Goal: Task Accomplishment & Management: Complete application form

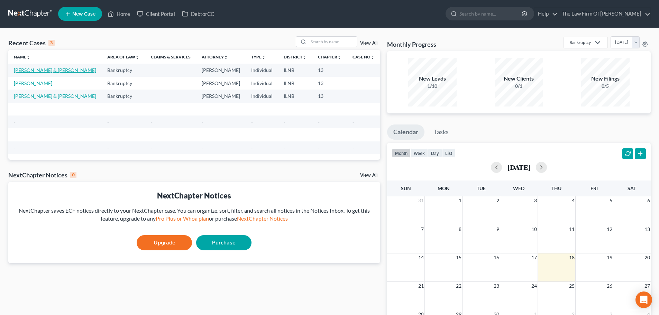
click at [48, 73] on link "[PERSON_NAME] & [PERSON_NAME]" at bounding box center [55, 70] width 82 height 6
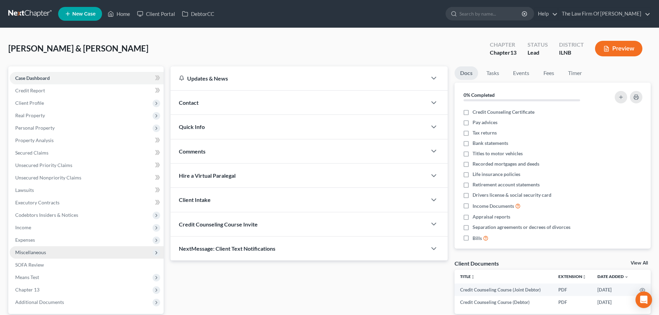
scroll to position [65, 0]
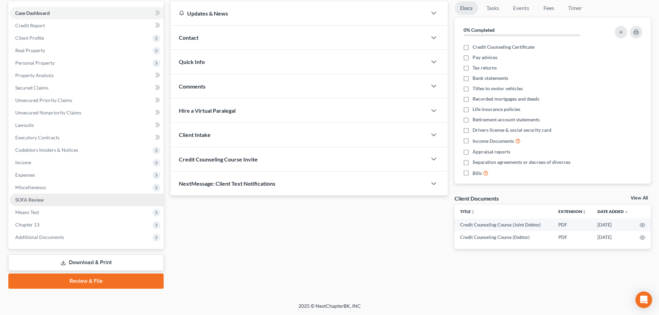
click at [68, 195] on link "SOFA Review" at bounding box center [87, 200] width 154 height 12
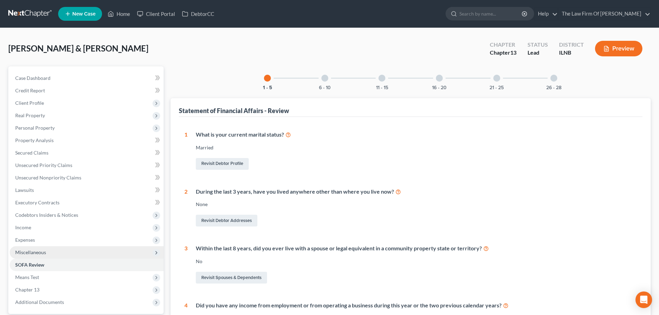
click at [40, 248] on span "Miscellaneous" at bounding box center [87, 252] width 154 height 12
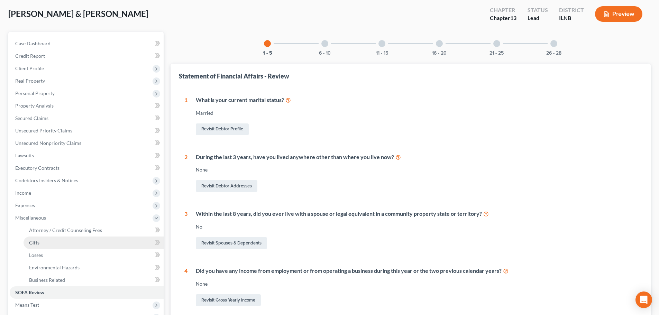
scroll to position [69, 0]
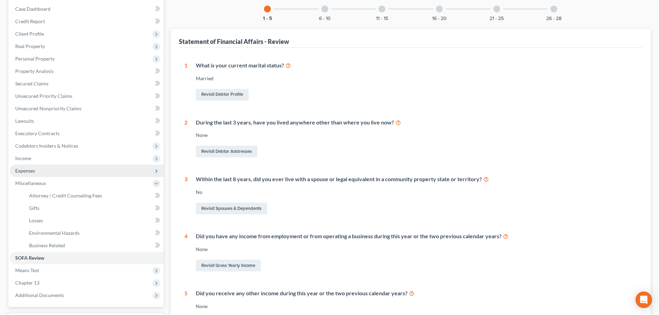
click at [33, 171] on span "Expenses" at bounding box center [25, 171] width 20 height 6
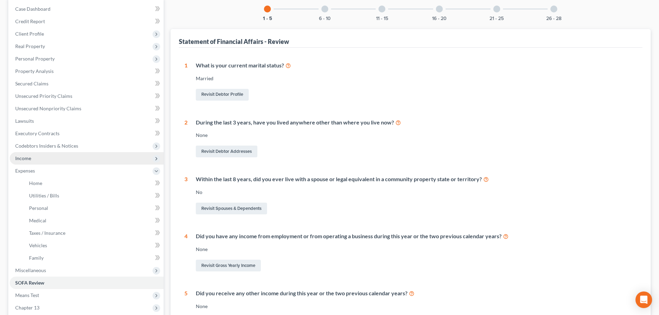
click at [31, 157] on span "Income" at bounding box center [23, 158] width 16 height 6
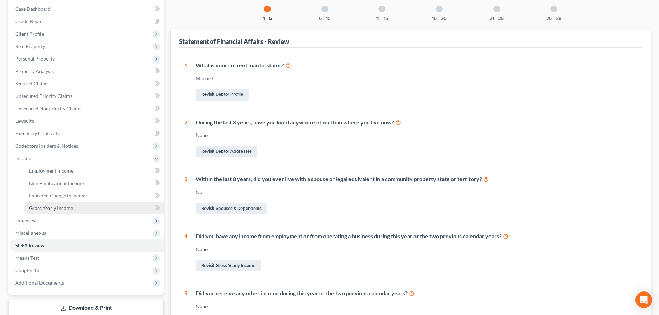
click at [53, 207] on span "Gross Yearly Income" at bounding box center [51, 208] width 44 height 6
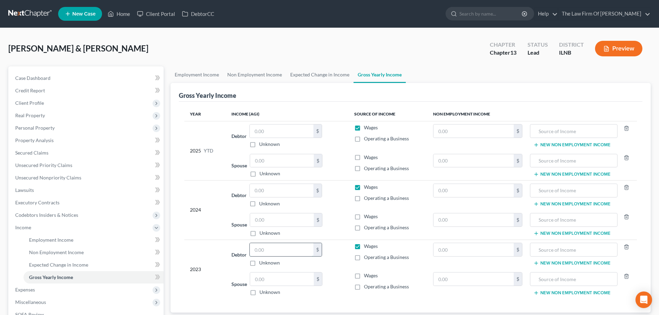
click at [262, 250] on input "text" at bounding box center [282, 249] width 64 height 13
type input "24,313.00"
click at [273, 278] on input "text" at bounding box center [282, 278] width 64 height 13
type input "36,293.00"
click at [206, 260] on div "2023" at bounding box center [205, 269] width 30 height 53
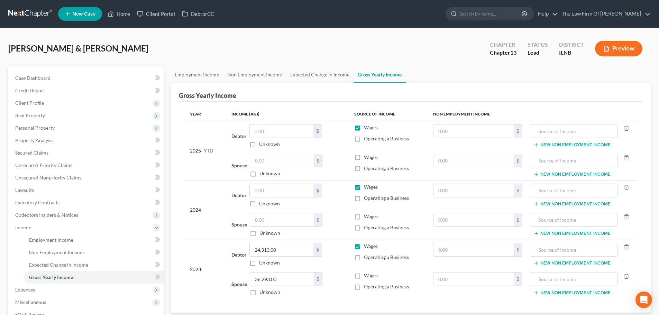
click at [364, 287] on label "Operating a Business" at bounding box center [386, 286] width 45 height 7
click at [366, 287] on input "Operating a Business" at bounding box center [368, 285] width 4 height 4
checkbox input "true"
click at [334, 290] on div "Spouse 36,293.00 $ Unknown Balance Undetermined 36,293.00 $ Unknown" at bounding box center [286, 284] width 111 height 24
click at [364, 274] on label "Wages" at bounding box center [371, 275] width 14 height 7
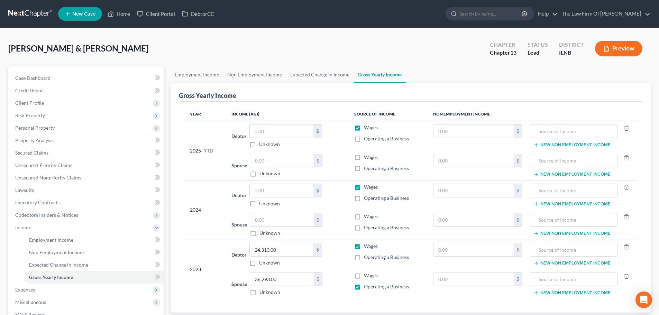
click at [366, 274] on input "Wages" at bounding box center [368, 274] width 4 height 4
checkbox input "true"
click at [364, 287] on label "Operating a Business" at bounding box center [386, 286] width 45 height 7
click at [366, 287] on input "Operating a Business" at bounding box center [368, 285] width 4 height 4
checkbox input "false"
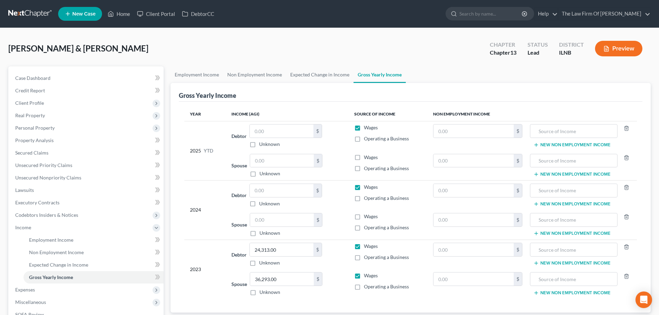
click at [342, 248] on div "Debtor 24,313.00 $ Unknown Balance Undetermined 24,313.00 $ Unknown" at bounding box center [286, 255] width 111 height 24
click at [465, 246] on input "text" at bounding box center [473, 249] width 81 height 13
type input "3,000"
click at [552, 249] on input "text" at bounding box center [573, 249] width 80 height 13
type input "Child Support"
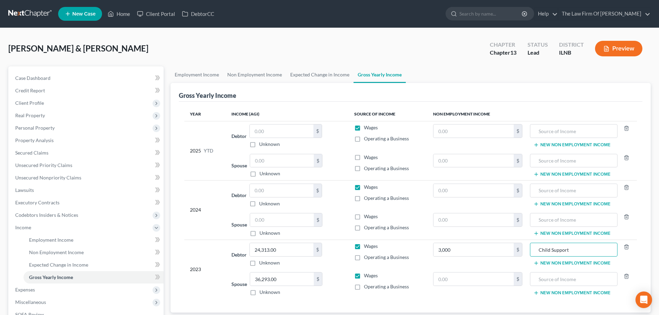
click at [471, 265] on td "3,000 $" at bounding box center [477, 255] width 101 height 30
click at [476, 251] on input "3,000" at bounding box center [473, 249] width 81 height 13
type input "3,000.00"
click at [477, 262] on td "3,000.00 $" at bounding box center [477, 255] width 101 height 30
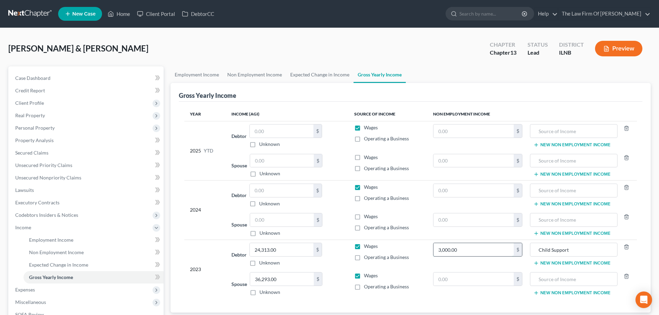
click at [473, 249] on input "3,000.00" at bounding box center [473, 249] width 81 height 13
click at [464, 264] on td "3,000.00 $" at bounding box center [477, 255] width 101 height 30
click at [470, 250] on input "3,000.00" at bounding box center [473, 249] width 81 height 13
click at [448, 187] on input "text" at bounding box center [473, 190] width 81 height 13
paste input "3,000.00"
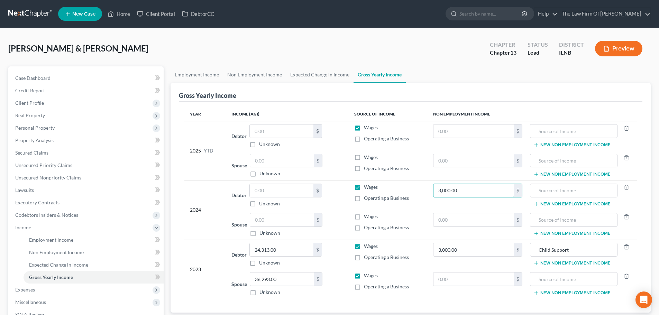
type input "3,000.00"
click at [445, 123] on td "$" at bounding box center [477, 136] width 101 height 30
click at [445, 131] on input "text" at bounding box center [473, 130] width 81 height 13
paste input "3,000.00"
type input "3,000.00"
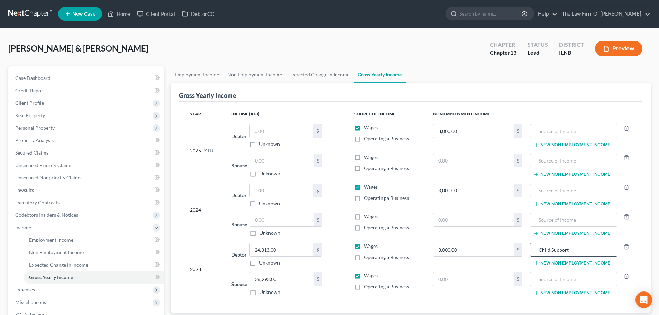
drag, startPoint x: 577, startPoint y: 252, endPoint x: 536, endPoint y: 251, distance: 41.2
click at [536, 251] on input "Child Support" at bounding box center [573, 249] width 80 height 13
click at [553, 190] on input "text" at bounding box center [573, 190] width 80 height 13
paste input "Child Support"
type input "Child Support"
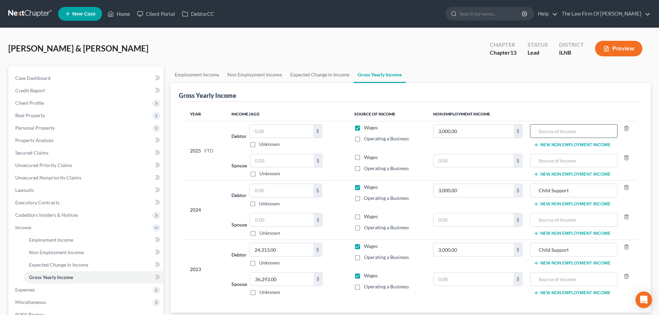
click at [548, 134] on input "text" at bounding box center [573, 130] width 80 height 13
paste input "Child Support"
type input "Child Support"
click at [538, 106] on div "Year Income (AGI) Source of Income Non Employment Income 2025 YTD Debtor $ Unkn…" at bounding box center [410, 207] width 463 height 211
click at [464, 132] on input "3,000.00" at bounding box center [473, 130] width 81 height 13
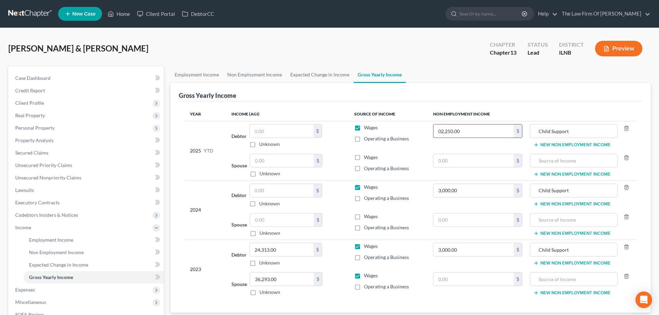
click at [441, 132] on input "02,250.00" at bounding box center [473, 130] width 81 height 13
type input "2,250.00"
click at [510, 112] on th "Non Employment Income" at bounding box center [531, 114] width 209 height 14
click at [364, 126] on label "Wages" at bounding box center [371, 127] width 14 height 7
click at [366, 126] on input "Wages" at bounding box center [368, 126] width 4 height 4
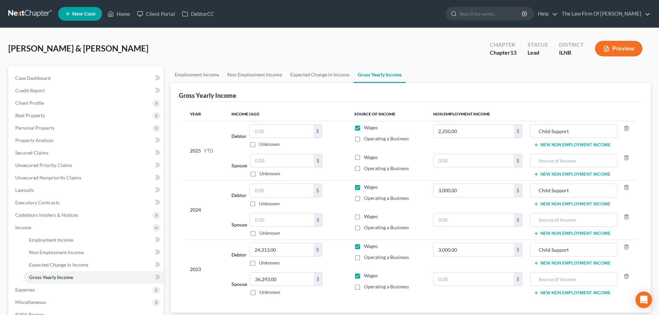
checkbox input "false"
click at [364, 188] on label "Wages" at bounding box center [371, 187] width 14 height 7
click at [366, 188] on input "Wages" at bounding box center [368, 186] width 4 height 4
checkbox input "false"
click at [45, 263] on span "Expected Change in Income" at bounding box center [58, 265] width 59 height 6
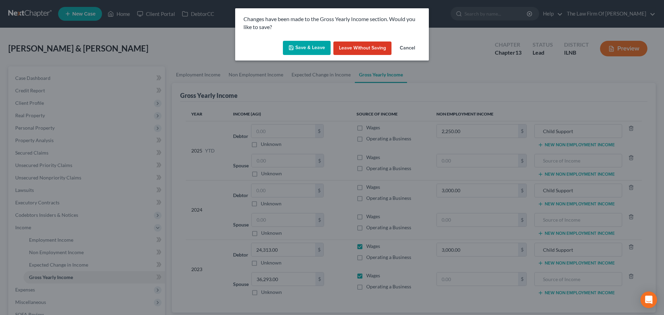
click at [301, 48] on button "Save & Leave" at bounding box center [307, 48] width 48 height 15
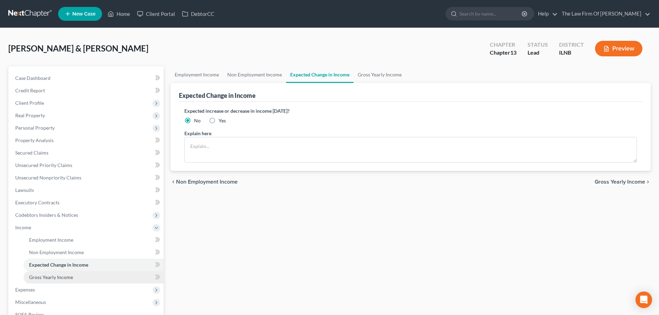
click at [48, 278] on span "Gross Yearly Income" at bounding box center [51, 277] width 44 height 6
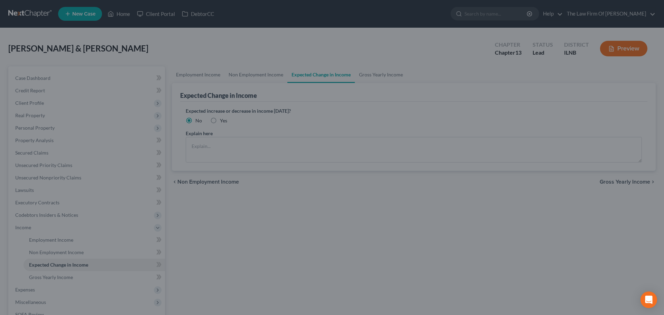
click at [75, 245] on div at bounding box center [332, 157] width 664 height 315
click at [166, 44] on div at bounding box center [332, 157] width 664 height 315
click at [650, 304] on div "Open Intercom Messenger" at bounding box center [649, 300] width 18 height 18
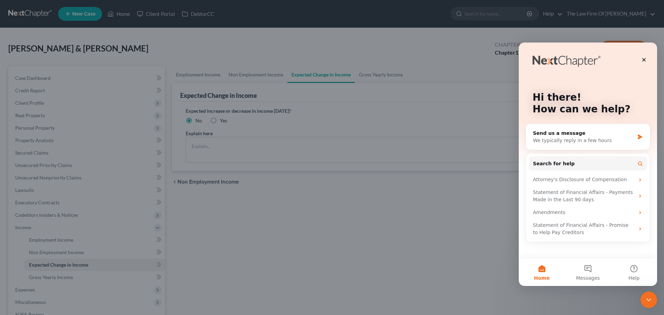
click at [650, 304] on icon "Close Intercom Messenger" at bounding box center [648, 300] width 8 height 8
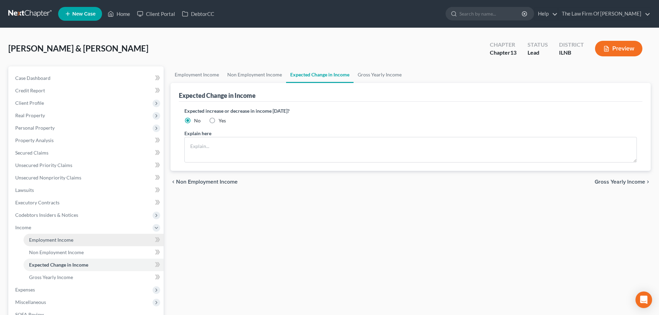
scroll to position [35, 0]
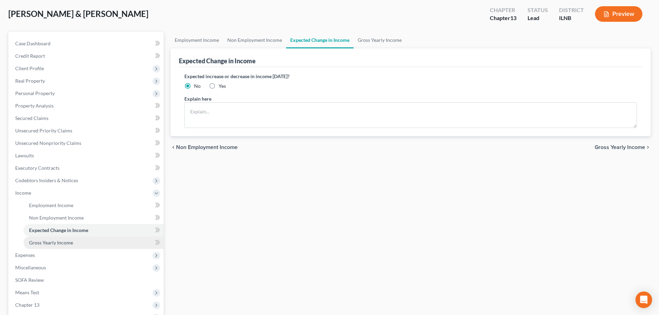
click at [55, 242] on span "Gross Yearly Income" at bounding box center [51, 243] width 44 height 6
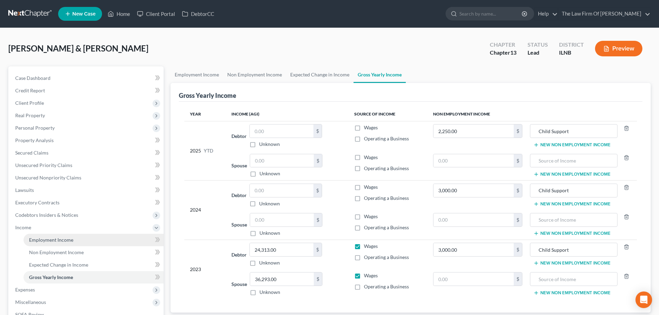
click at [47, 240] on span "Employment Income" at bounding box center [51, 240] width 44 height 6
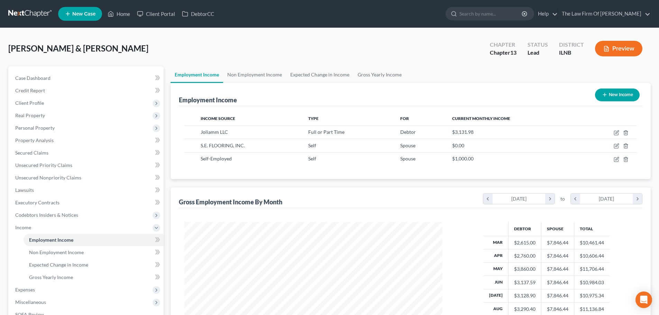
scroll to position [69, 0]
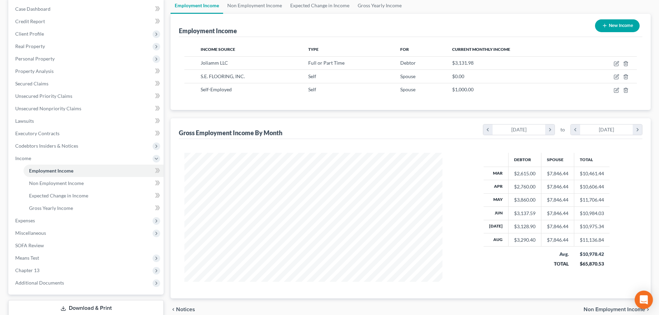
click at [645, 298] on icon "Open Intercom Messenger" at bounding box center [643, 299] width 8 height 9
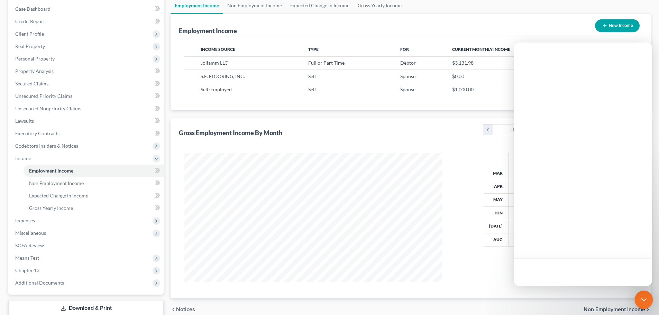
scroll to position [0, 0]
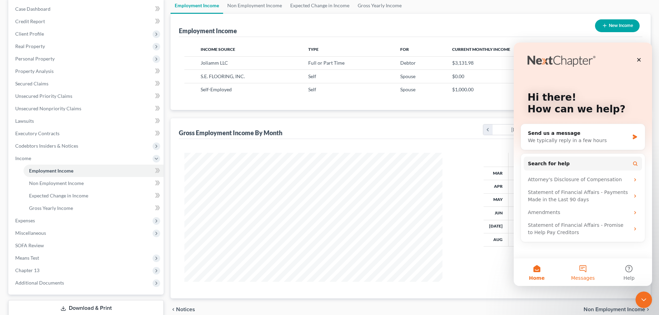
click at [592, 271] on button "Messages" at bounding box center [582, 272] width 46 height 28
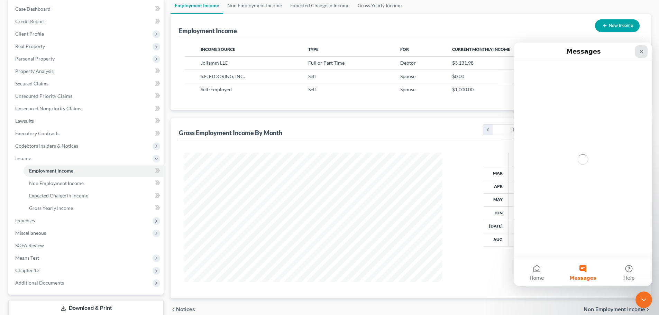
click at [641, 50] on icon "Close" at bounding box center [641, 52] width 6 height 6
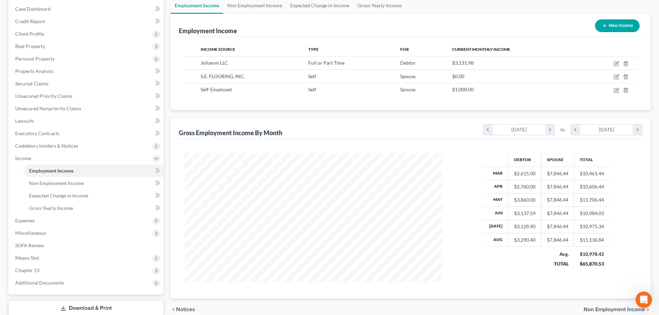
scroll to position [115, 0]
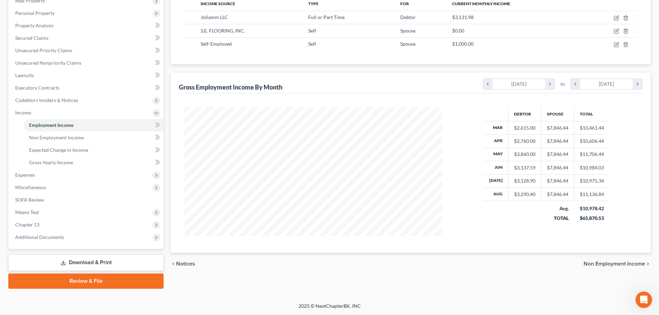
click at [95, 264] on link "Download & Print" at bounding box center [85, 262] width 155 height 16
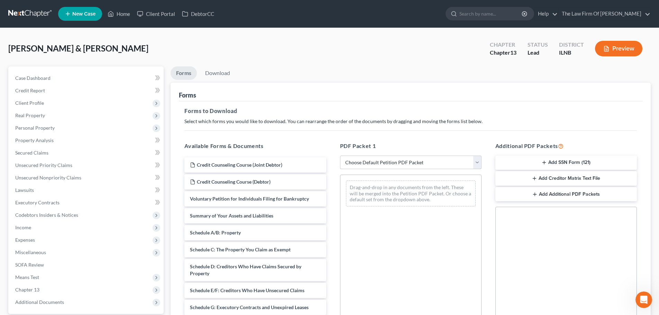
click at [376, 161] on select "Choose Default Petition PDF Packet Complete Bankruptcy Petition (all forms and …" at bounding box center [410, 163] width 141 height 14
select select "0"
click at [340, 156] on select "Choose Default Petition PDF Packet Complete Bankruptcy Petition (all forms and …" at bounding box center [410, 163] width 141 height 14
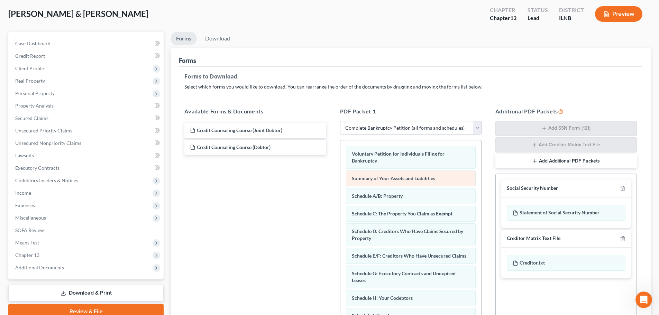
scroll to position [113, 0]
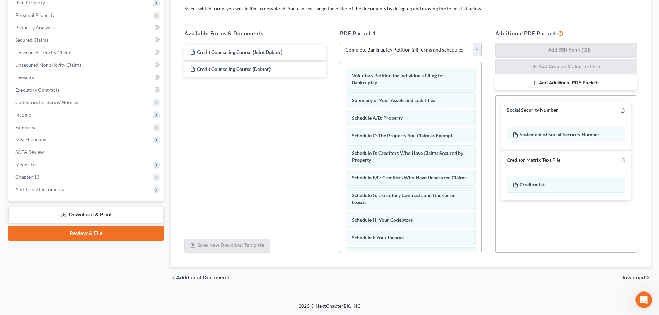
click at [626, 277] on span "Download" at bounding box center [632, 278] width 25 height 6
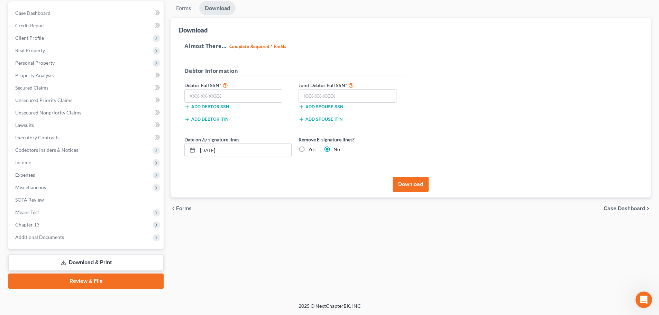
click at [308, 148] on label "Yes" at bounding box center [311, 149] width 7 height 7
click at [311, 148] on input "Yes" at bounding box center [313, 148] width 4 height 4
radio input "true"
radio input "false"
click at [212, 150] on input "09/18/2025" at bounding box center [244, 149] width 94 height 13
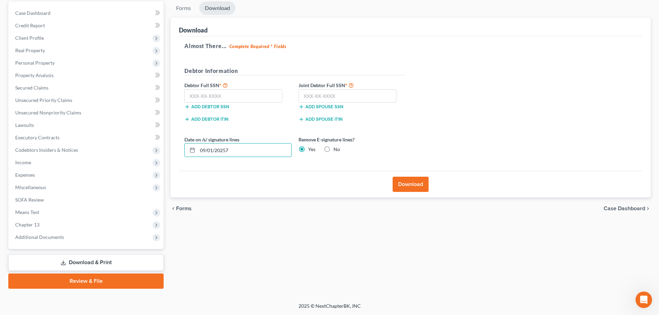
type input "09/01/20257"
click at [410, 184] on button "Download" at bounding box center [410, 184] width 36 height 15
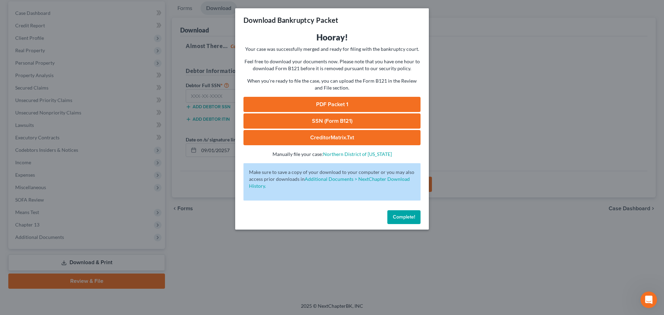
click at [351, 107] on link "PDF Packet 1" at bounding box center [331, 104] width 177 height 15
click at [398, 220] on button "Complete!" at bounding box center [403, 217] width 33 height 14
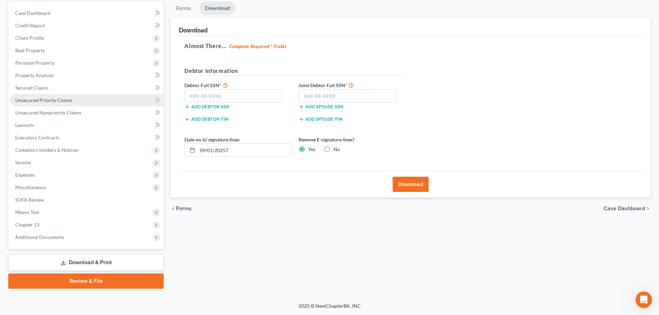
scroll to position [30, 0]
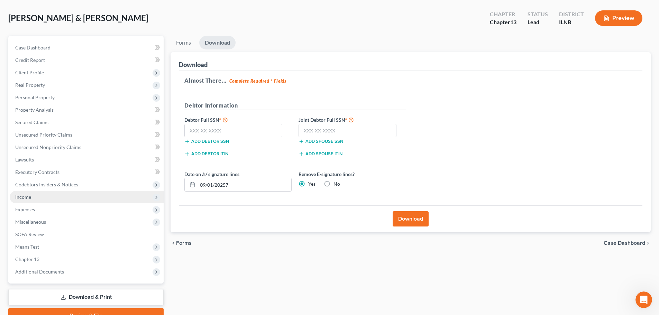
click at [38, 196] on span "Income" at bounding box center [87, 197] width 154 height 12
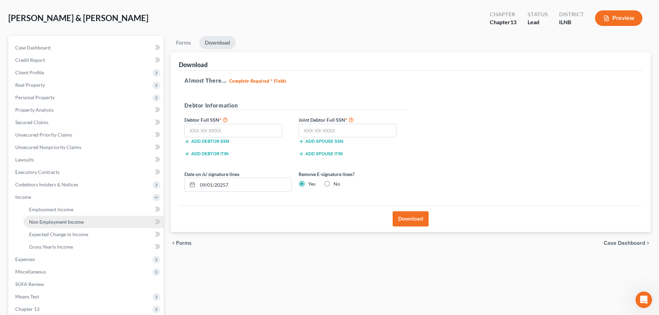
click at [57, 222] on span "Non Employment Income" at bounding box center [56, 222] width 55 height 6
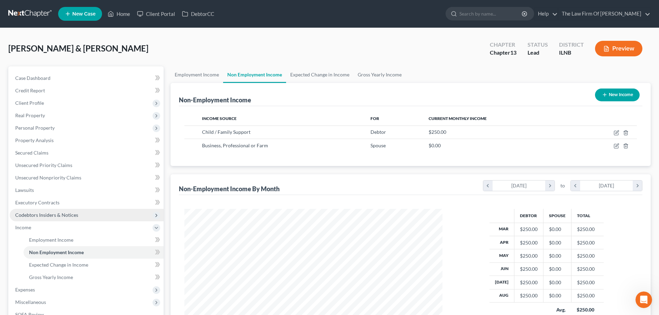
scroll to position [129, 272]
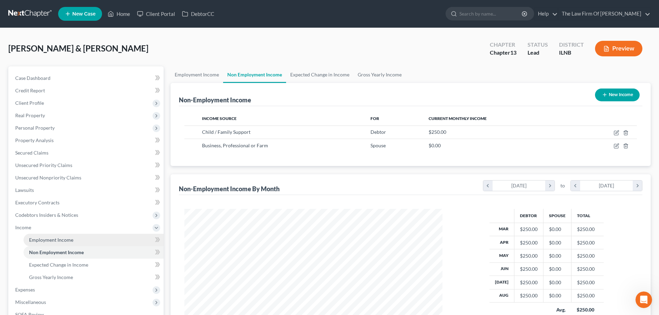
click at [62, 239] on span "Employment Income" at bounding box center [51, 240] width 44 height 6
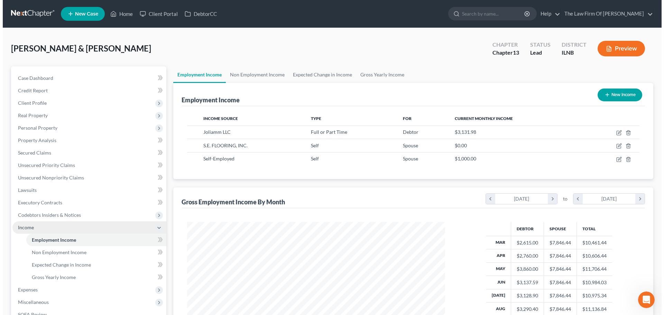
scroll to position [129, 272]
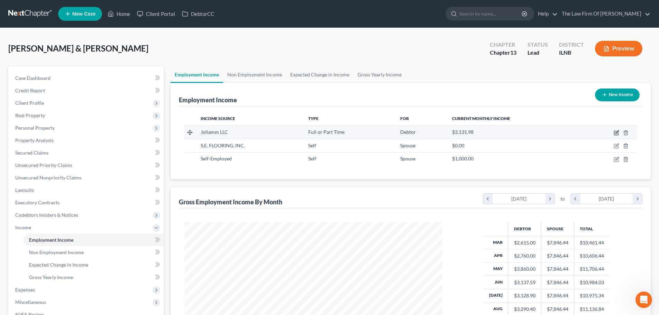
click at [614, 133] on icon "button" at bounding box center [616, 133] width 4 height 4
select select "0"
select select "14"
select select "1"
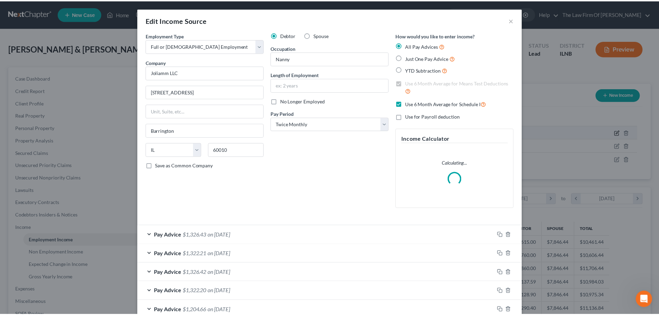
scroll to position [130, 274]
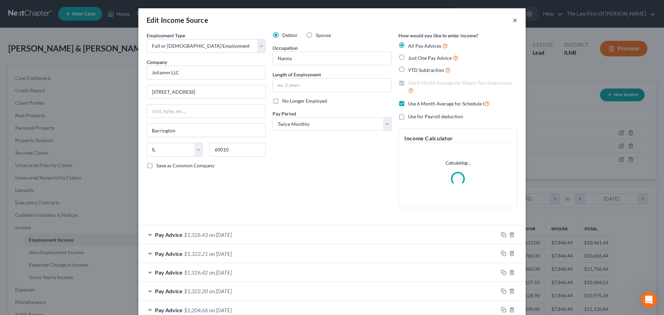
click at [512, 20] on button "×" at bounding box center [514, 20] width 5 height 8
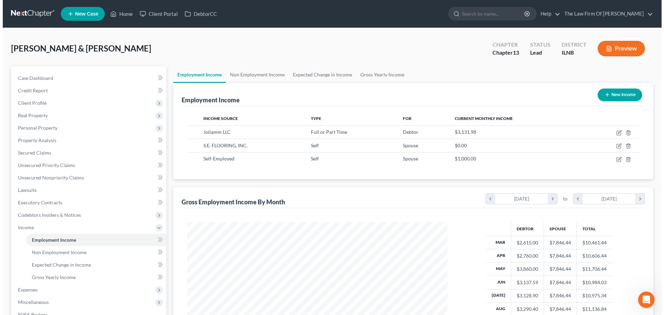
scroll to position [345616, 345474]
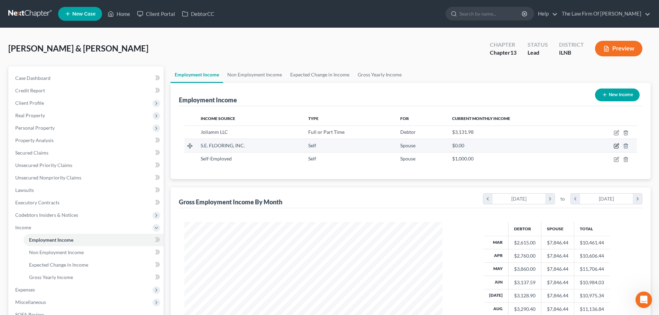
click at [614, 146] on icon "button" at bounding box center [616, 146] width 4 height 4
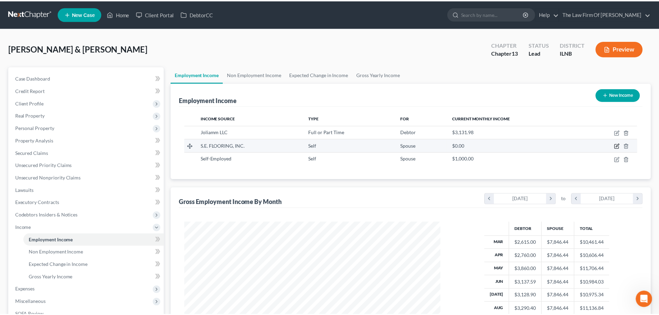
scroll to position [130, 274]
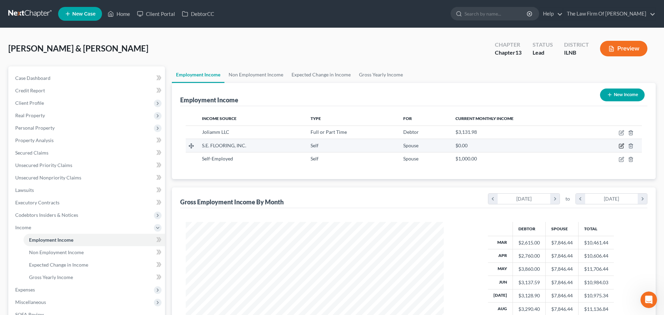
select select "1"
select select "14"
select select "0"
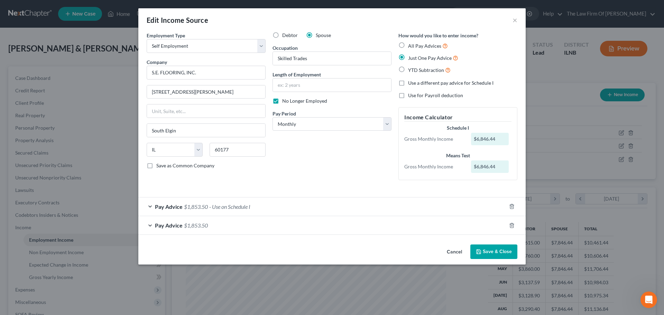
click at [233, 206] on span "- Use on Schedule I" at bounding box center [229, 206] width 41 height 7
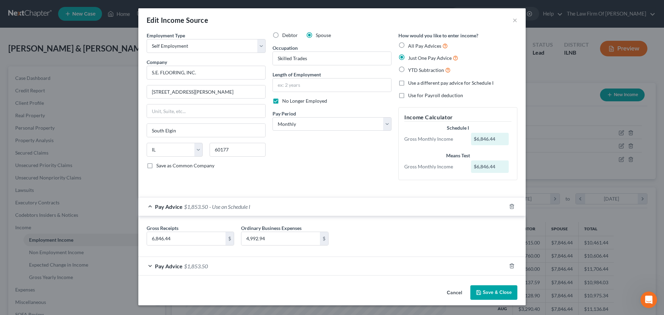
click at [207, 270] on div "Pay Advice $1,853.50" at bounding box center [322, 266] width 368 height 18
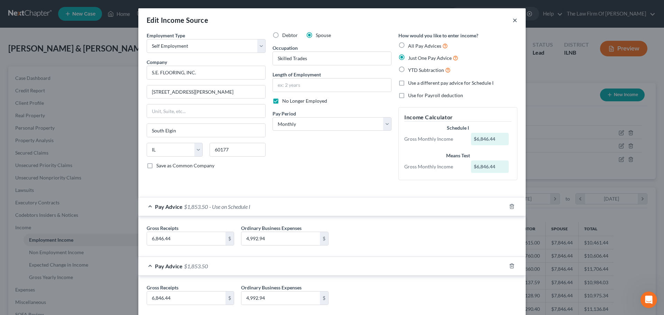
click at [513, 19] on button "×" at bounding box center [514, 20] width 5 height 8
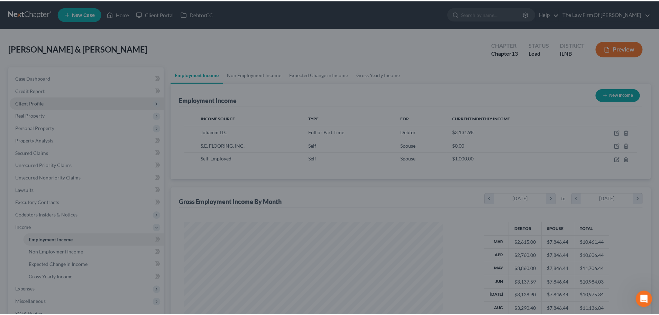
scroll to position [345616, 345474]
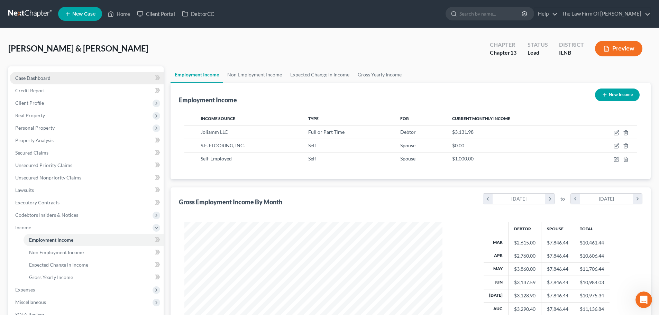
click at [35, 80] on span "Case Dashboard" at bounding box center [32, 78] width 35 height 6
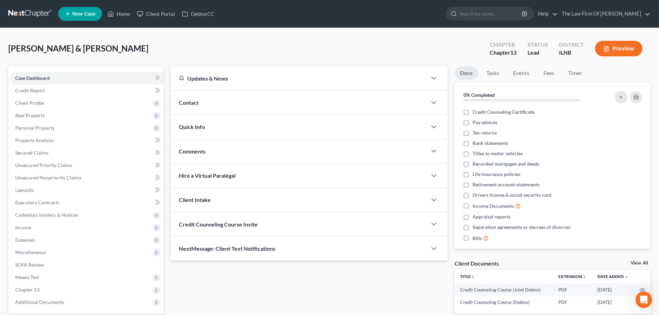
click at [25, 13] on link at bounding box center [30, 14] width 44 height 12
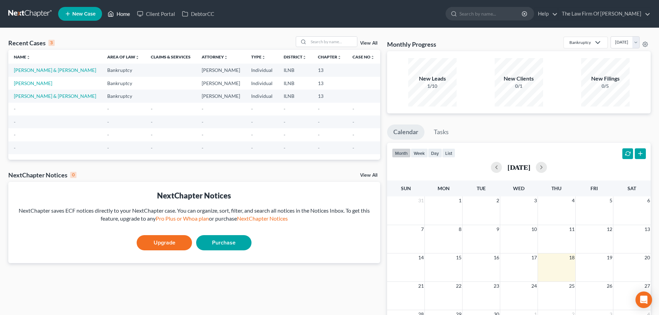
click at [124, 16] on link "Home" at bounding box center [118, 14] width 29 height 12
click at [48, 69] on link "[PERSON_NAME] & [PERSON_NAME]" at bounding box center [55, 70] width 82 height 6
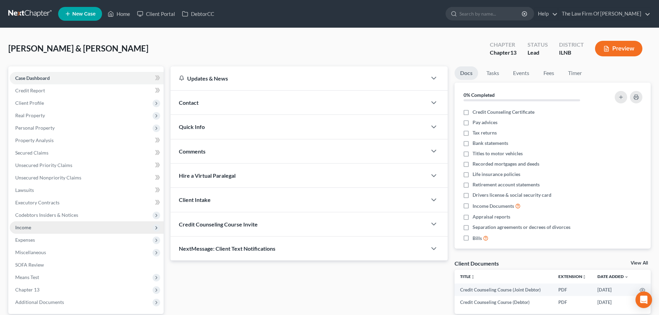
scroll to position [65, 0]
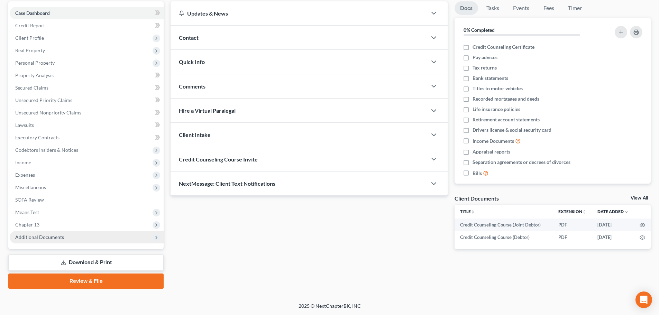
click at [49, 234] on span "Additional Documents" at bounding box center [39, 237] width 49 height 6
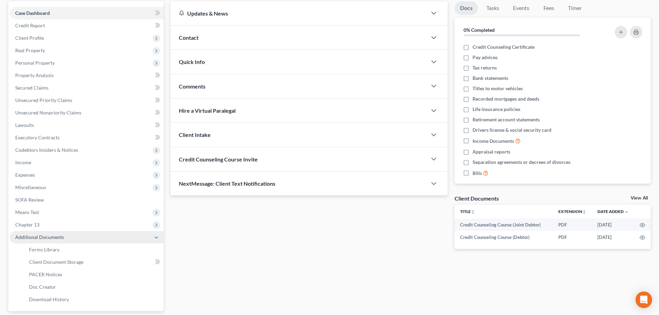
scroll to position [127, 0]
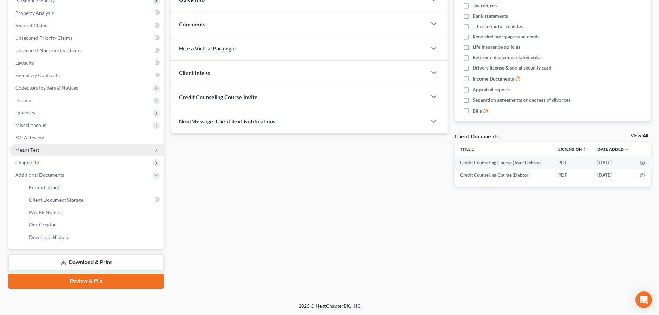
click at [52, 150] on span "Means Test" at bounding box center [87, 150] width 154 height 12
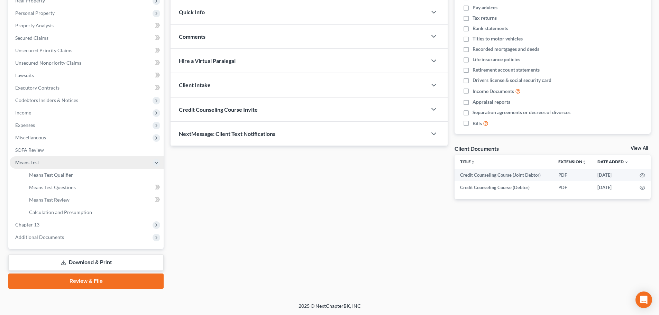
scroll to position [115, 0]
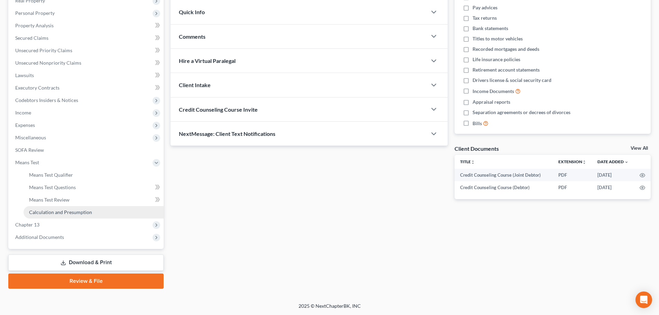
click at [64, 215] on span "Calculation and Presumption" at bounding box center [60, 212] width 63 height 6
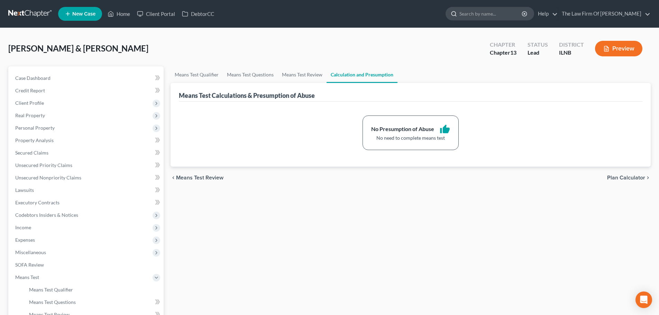
click at [496, 12] on input "search" at bounding box center [490, 13] width 63 height 13
type input "122C-2"
drag, startPoint x: 496, startPoint y: 12, endPoint x: 418, endPoint y: 14, distance: 78.2
click at [418, 14] on ul "New Case Home Client Portal DebtorCC 122C-2 - No Result - See all results Or Pr…" at bounding box center [354, 14] width 592 height 18
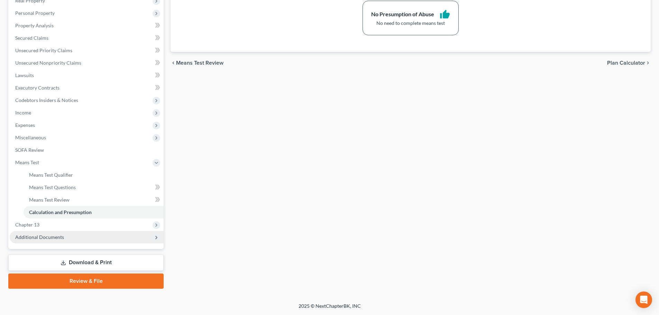
click at [70, 236] on span "Additional Documents" at bounding box center [87, 237] width 154 height 12
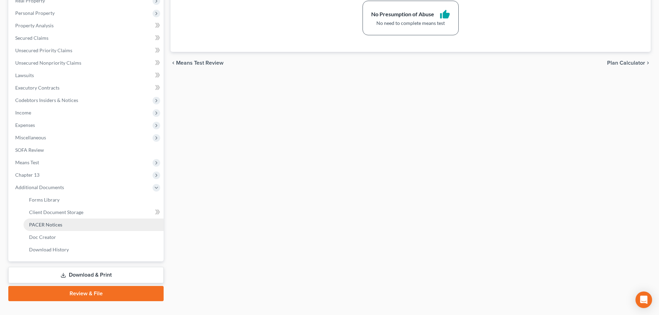
scroll to position [0, 0]
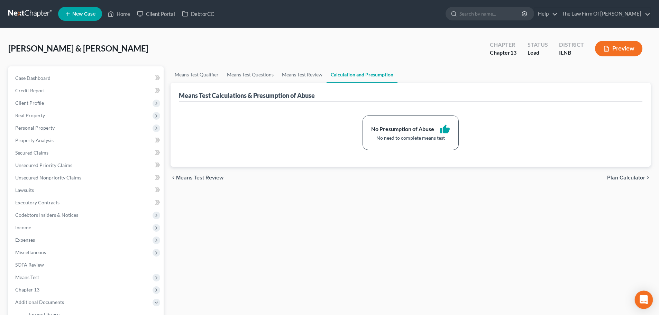
click at [648, 301] on div "Open Intercom Messenger" at bounding box center [643, 300] width 18 height 18
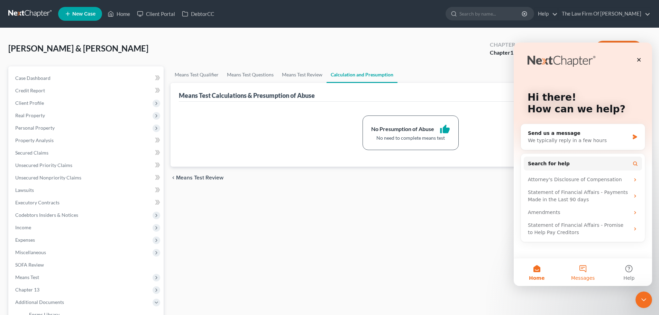
click at [584, 271] on button "Messages" at bounding box center [582, 272] width 46 height 28
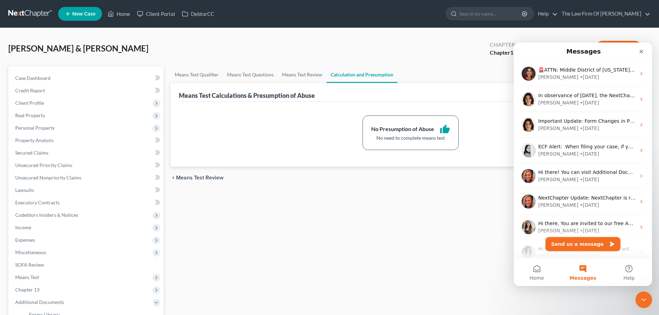
click at [579, 246] on button "Send us a message" at bounding box center [582, 244] width 75 height 14
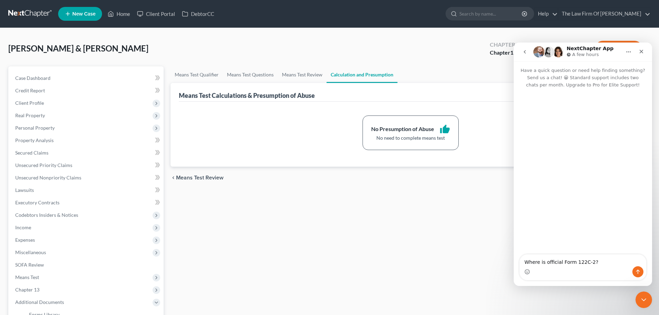
click at [546, 262] on textarea "Where is official Form 122C-2?" at bounding box center [582, 260] width 127 height 12
click at [606, 264] on textarea "Where is Official Form 122C-2?" at bounding box center [582, 260] width 127 height 12
type textarea "Where is Official Form 122C-2?"
click at [637, 272] on icon "Send a message…" at bounding box center [638, 272] width 6 height 6
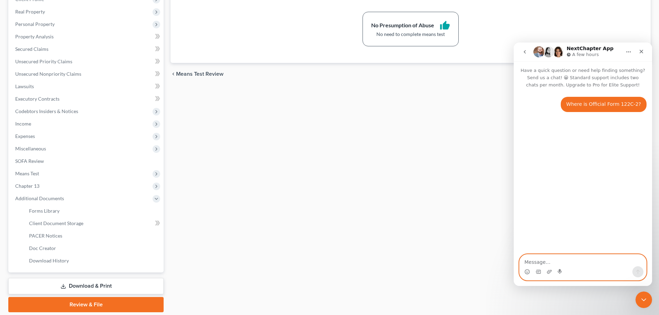
scroll to position [127, 0]
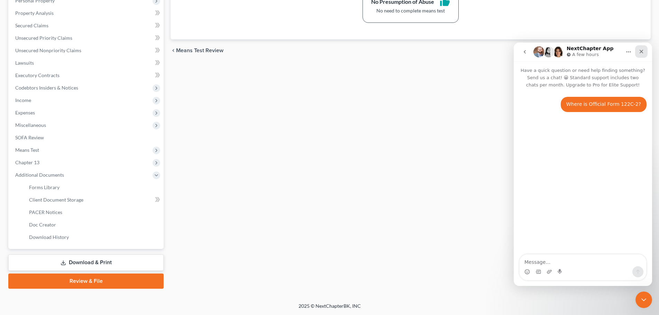
click at [639, 52] on icon "Close" at bounding box center [641, 52] width 6 height 6
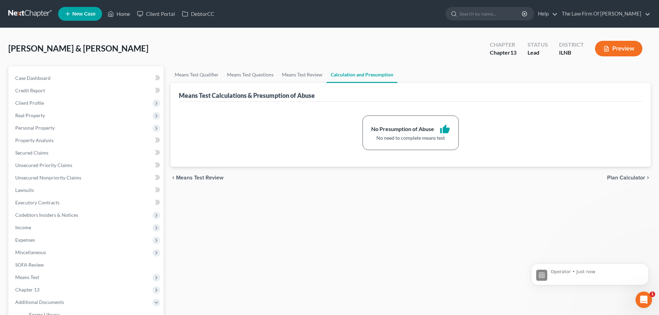
scroll to position [0, 0]
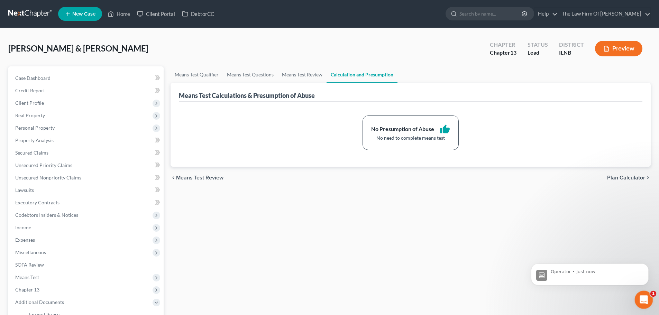
click at [642, 299] on icon "Open Intercom Messenger" at bounding box center [642, 299] width 5 height 6
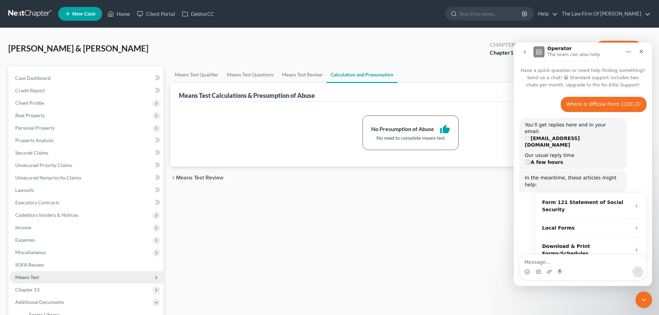
scroll to position [104, 0]
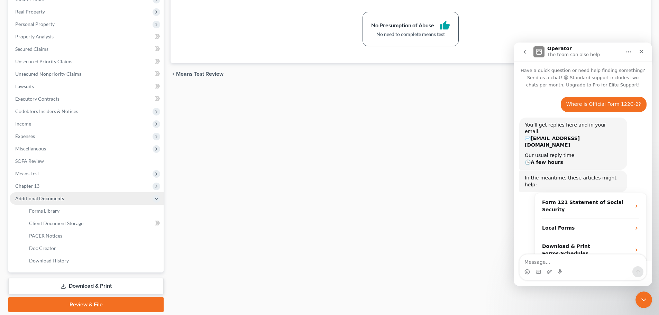
click at [68, 202] on span "Additional Documents" at bounding box center [87, 198] width 154 height 12
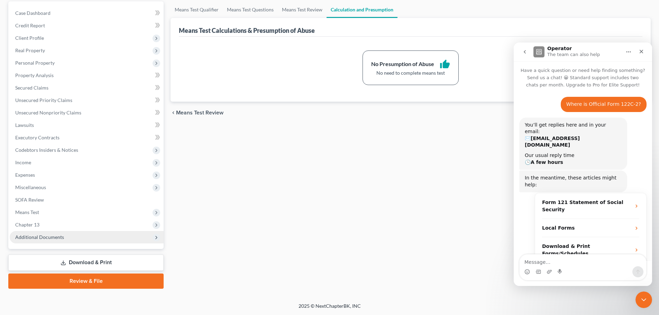
scroll to position [65, 0]
click at [45, 238] on span "Additional Documents" at bounding box center [39, 237] width 49 height 6
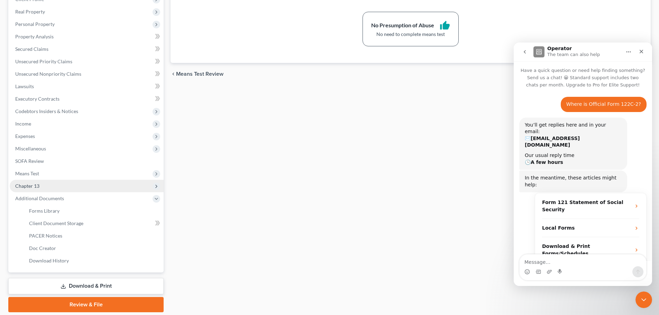
click at [41, 185] on span "Chapter 13" at bounding box center [87, 186] width 154 height 12
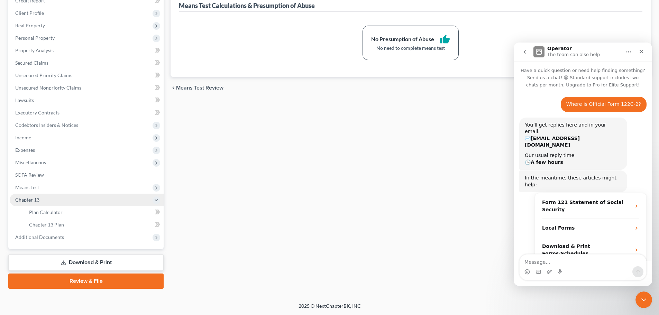
scroll to position [90, 0]
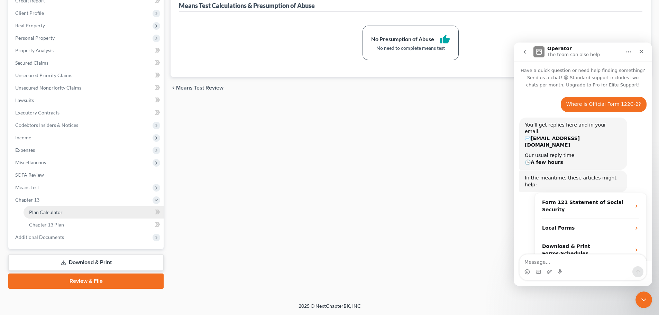
click at [46, 210] on span "Plan Calculator" at bounding box center [46, 212] width 34 height 6
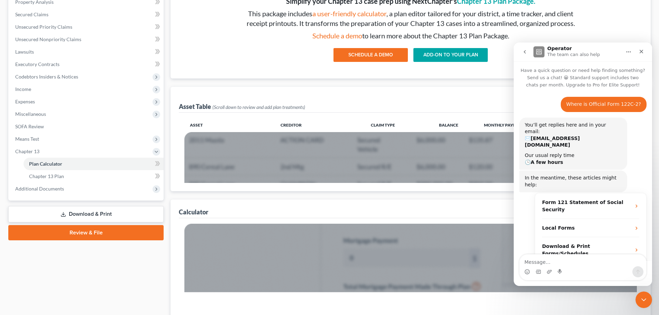
scroll to position [69, 0]
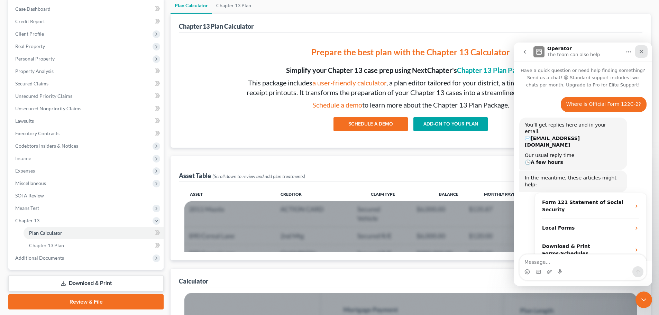
click at [642, 53] on icon "Close" at bounding box center [641, 52] width 4 height 4
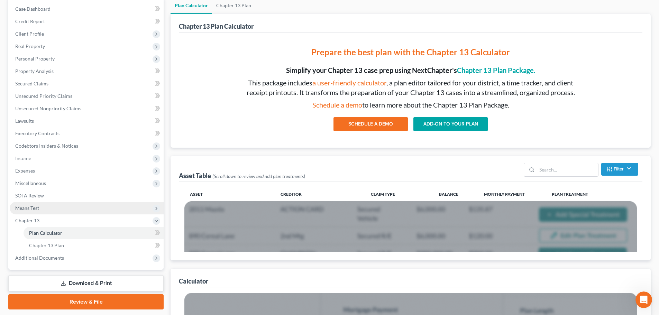
click at [70, 208] on span "Means Test" at bounding box center [87, 208] width 154 height 12
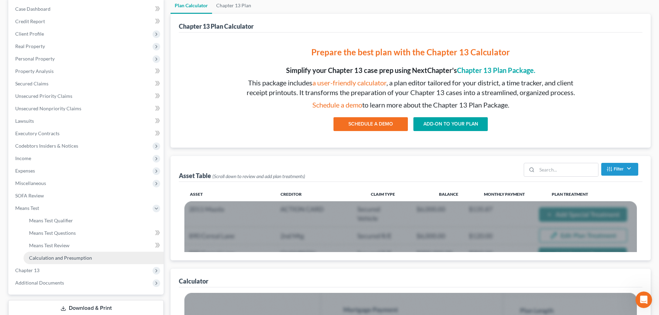
click at [71, 256] on span "Calculation and Presumption" at bounding box center [60, 258] width 63 height 6
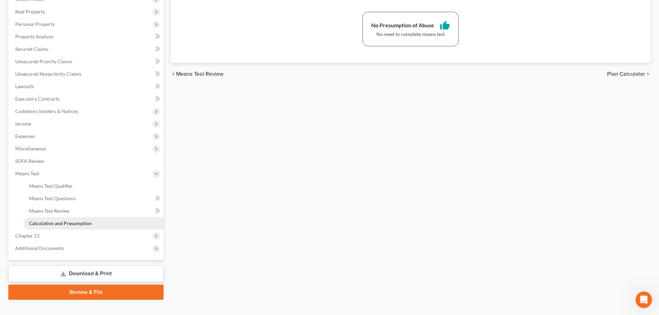
scroll to position [115, 0]
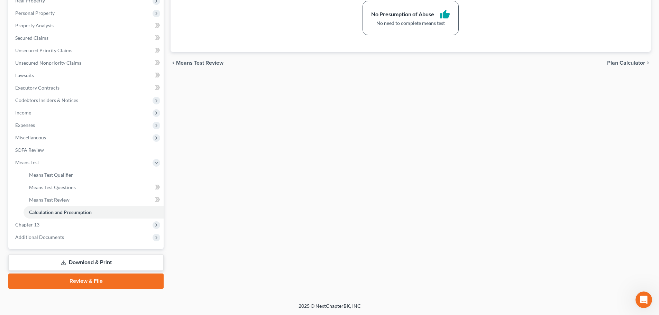
click at [105, 263] on link "Download & Print" at bounding box center [85, 262] width 155 height 16
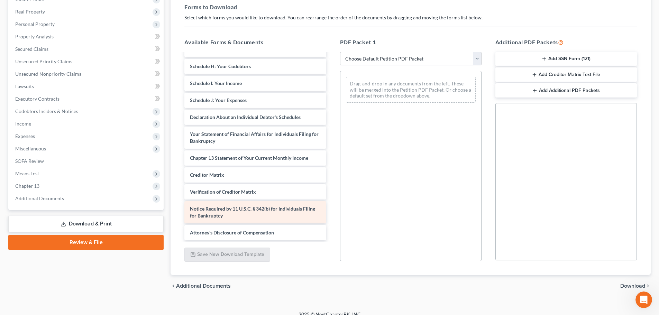
scroll to position [112, 0]
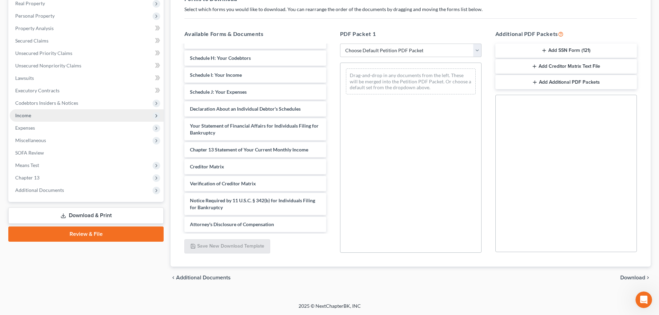
click at [70, 115] on span "Income" at bounding box center [87, 115] width 154 height 12
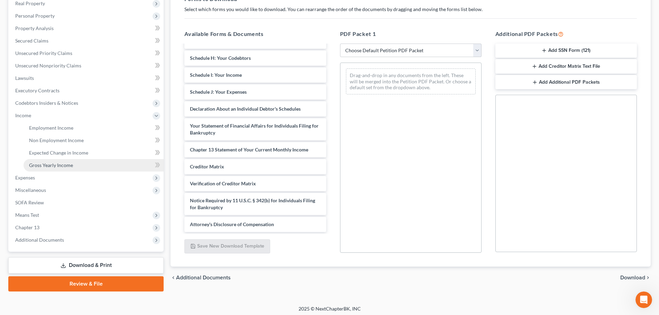
click at [71, 164] on span "Gross Yearly Income" at bounding box center [51, 165] width 44 height 6
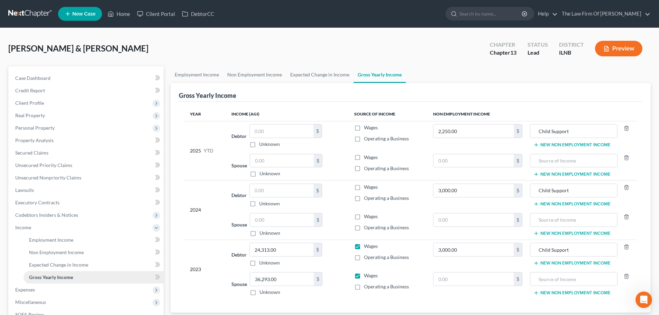
scroll to position [69, 0]
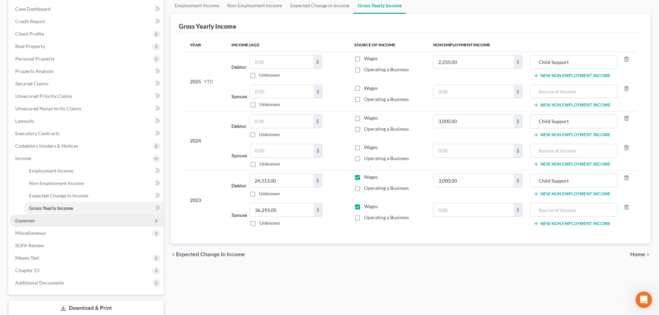
click at [56, 219] on span "Expenses" at bounding box center [87, 220] width 154 height 12
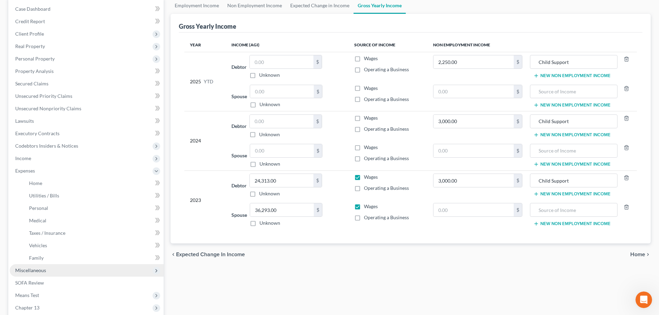
click at [46, 270] on span "Miscellaneous" at bounding box center [30, 270] width 31 height 6
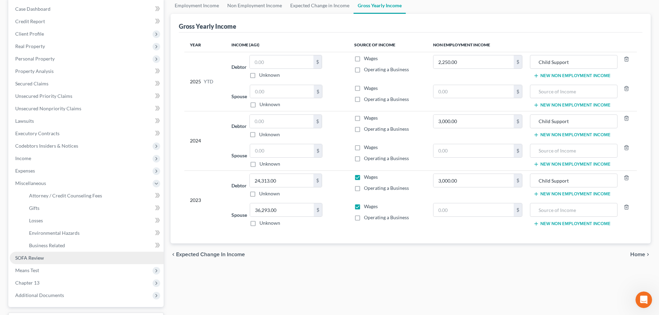
click at [43, 261] on link "SOFA Review" at bounding box center [87, 258] width 154 height 12
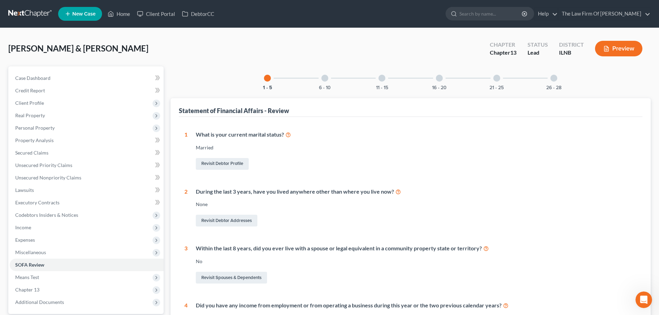
click at [324, 78] on div at bounding box center [324, 78] width 7 height 7
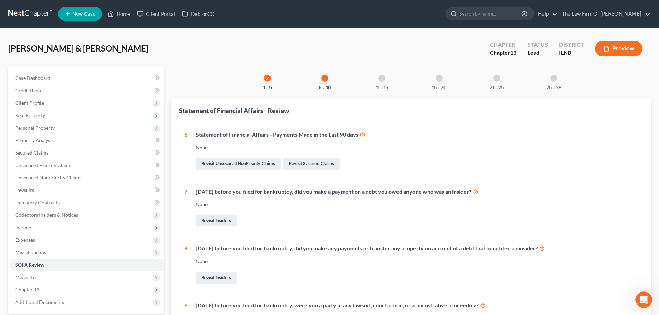
click at [382, 80] on div at bounding box center [381, 78] width 7 height 7
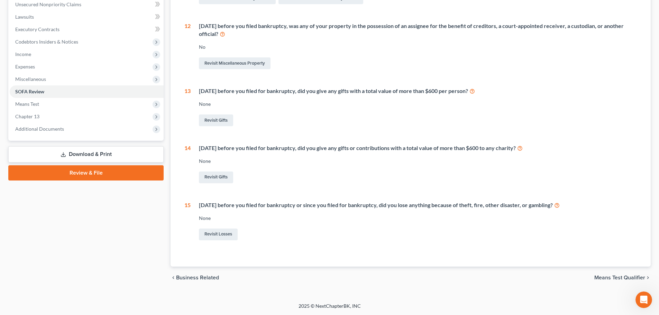
scroll to position [0, 0]
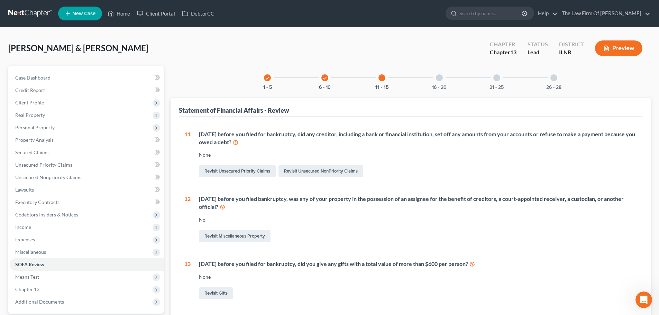
click at [438, 79] on div at bounding box center [439, 77] width 7 height 7
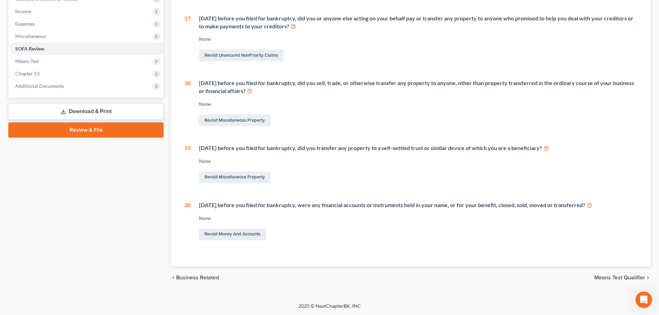
scroll to position [43, 0]
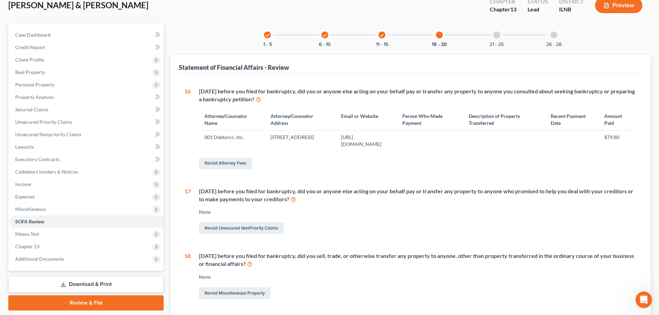
click at [495, 39] on div "21 - 25" at bounding box center [497, 35] width 24 height 24
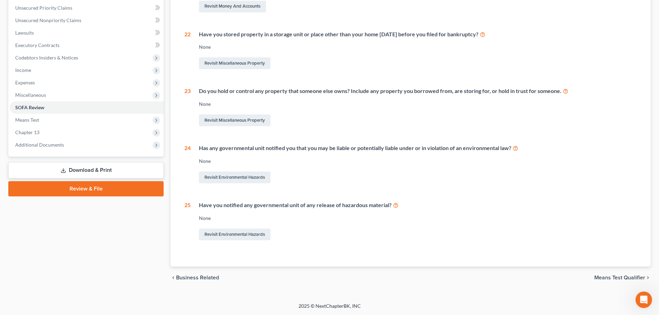
scroll to position [0, 0]
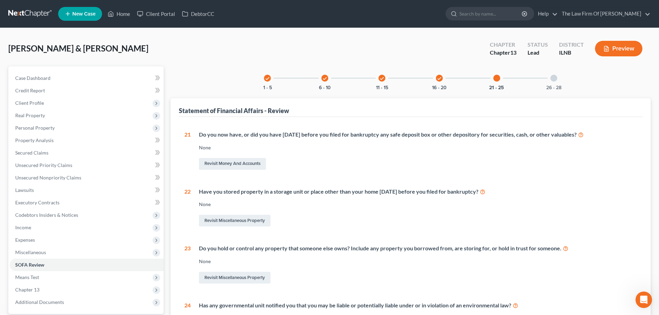
click at [550, 77] on div "26 - 28" at bounding box center [554, 78] width 24 height 24
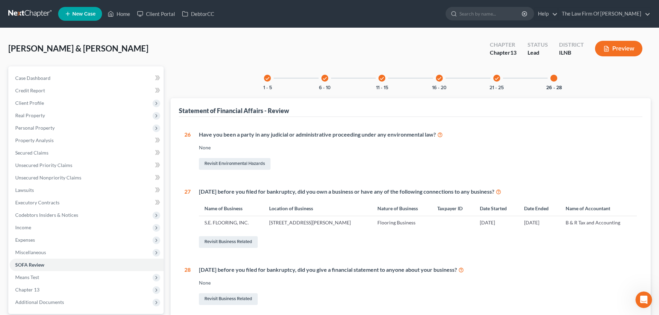
scroll to position [65, 0]
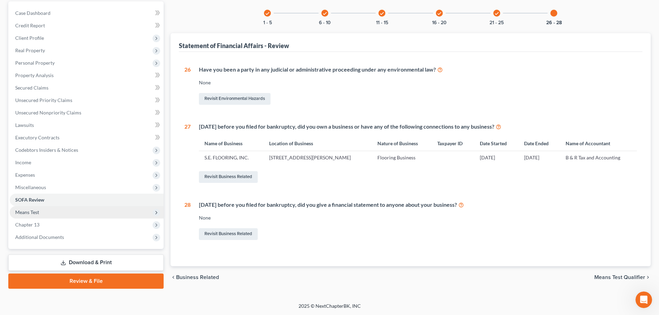
click at [65, 209] on span "Means Test" at bounding box center [87, 212] width 154 height 12
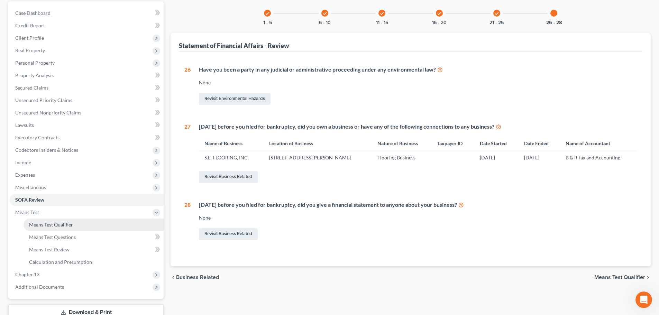
click at [61, 222] on span "Means Test Qualifier" at bounding box center [51, 225] width 44 height 6
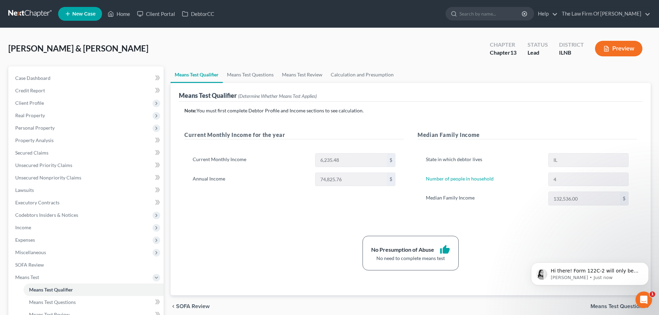
scroll to position [69, 0]
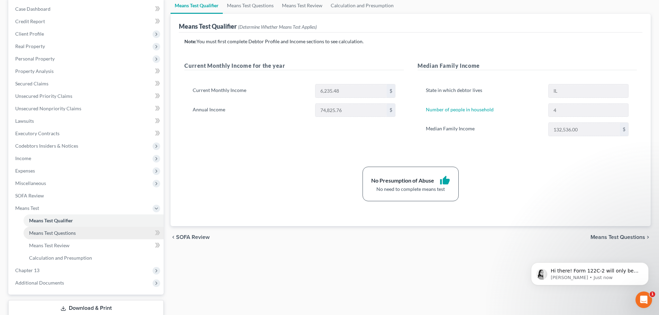
click at [74, 235] on span "Means Test Questions" at bounding box center [52, 233] width 47 height 6
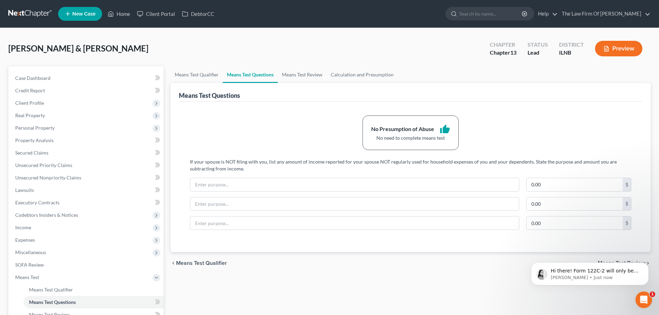
scroll to position [115, 0]
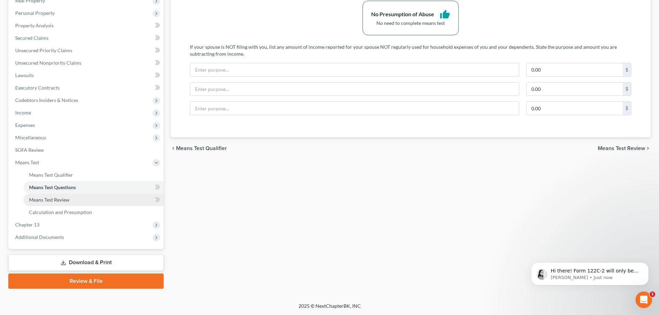
click at [77, 199] on link "Means Test Review" at bounding box center [94, 200] width 140 height 12
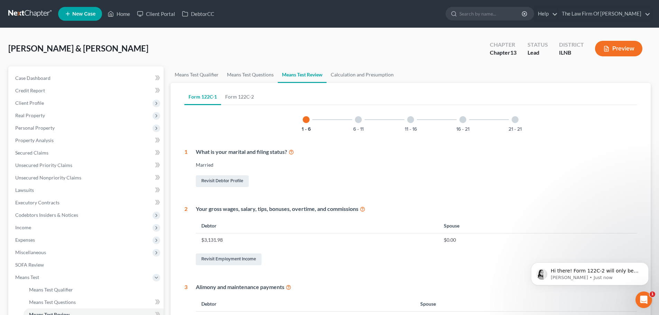
click at [358, 117] on div at bounding box center [358, 119] width 7 height 7
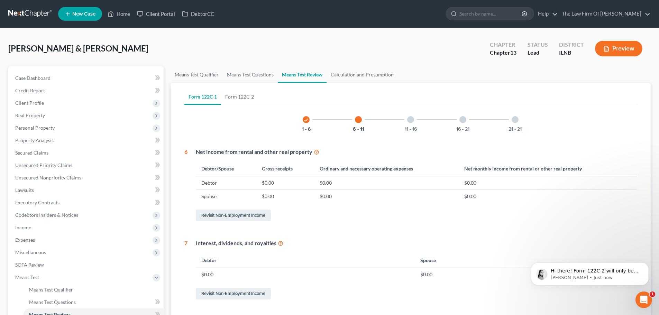
click at [411, 121] on div at bounding box center [410, 119] width 7 height 7
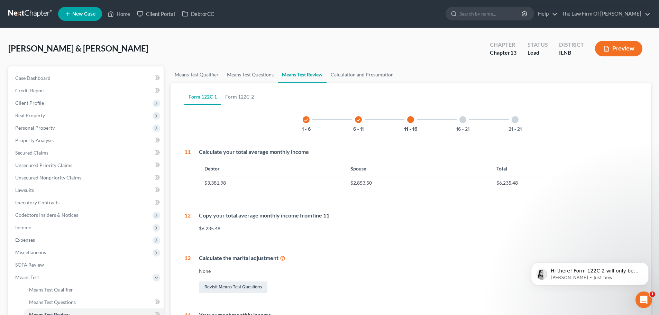
click at [465, 121] on div at bounding box center [462, 119] width 7 height 7
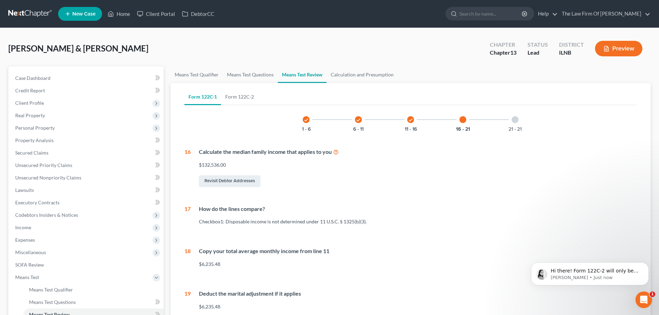
click at [512, 119] on div at bounding box center [514, 119] width 7 height 7
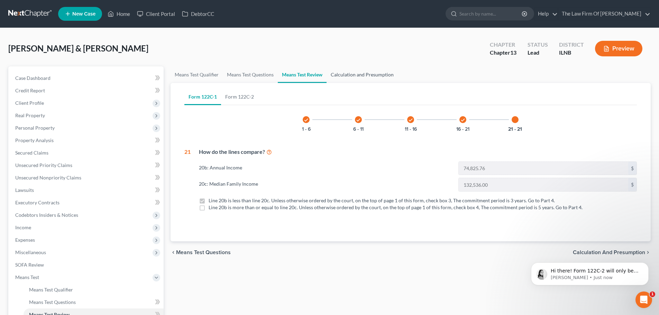
click at [373, 81] on link "Calculation and Presumption" at bounding box center [361, 74] width 71 height 17
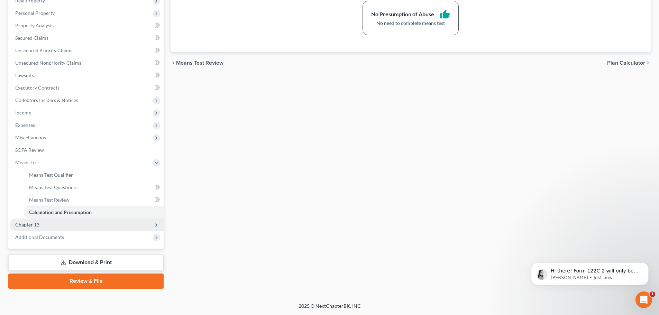
click at [56, 226] on span "Chapter 13" at bounding box center [87, 225] width 154 height 12
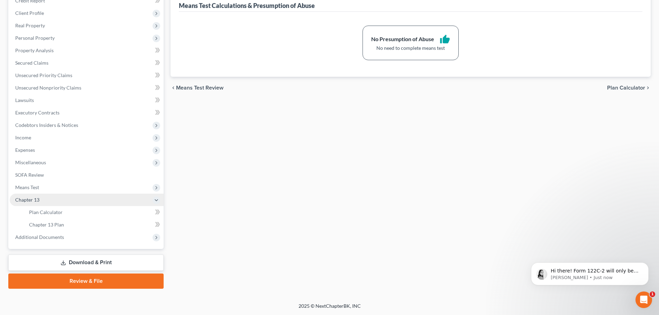
scroll to position [90, 0]
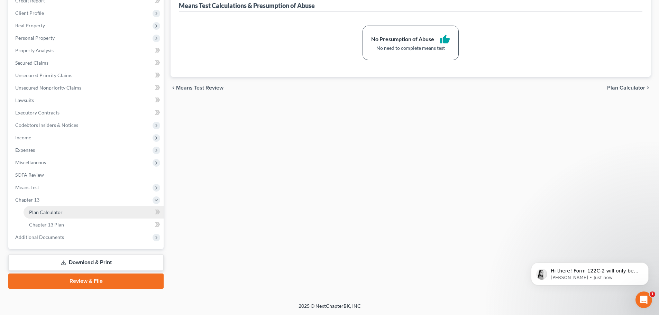
click at [62, 215] on span "Plan Calculator" at bounding box center [46, 212] width 34 height 6
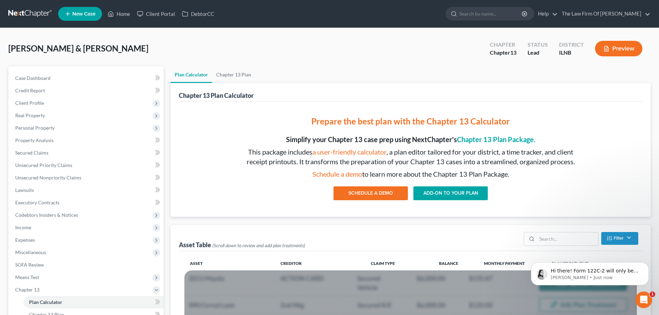
scroll to position [138, 0]
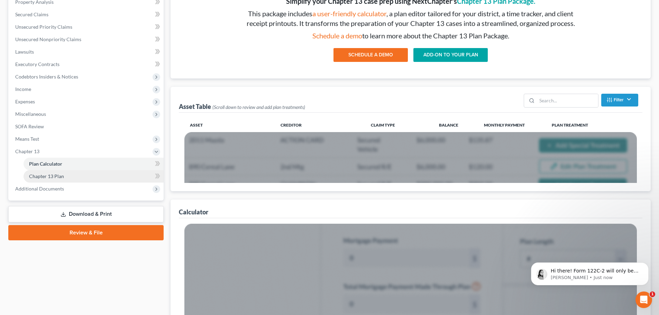
click at [68, 176] on link "Chapter 13 Plan" at bounding box center [94, 176] width 140 height 12
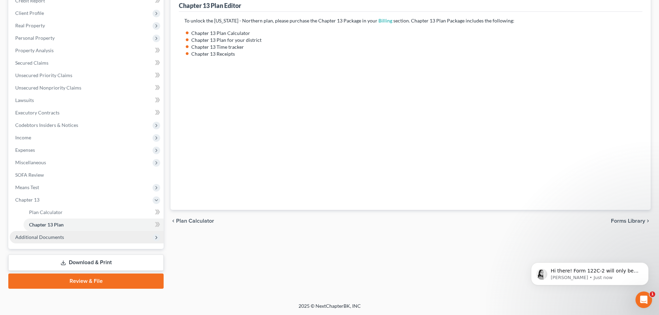
click at [55, 235] on span "Additional Documents" at bounding box center [39, 237] width 49 height 6
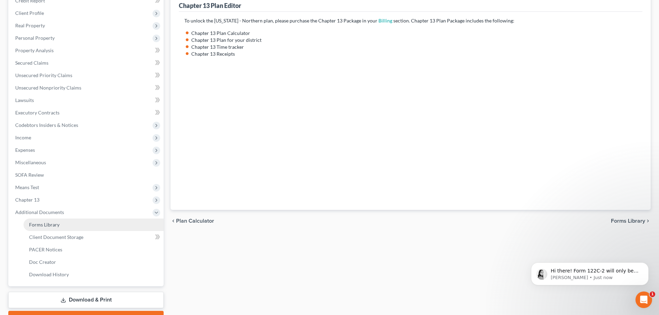
click at [58, 225] on span "Forms Library" at bounding box center [44, 225] width 30 height 6
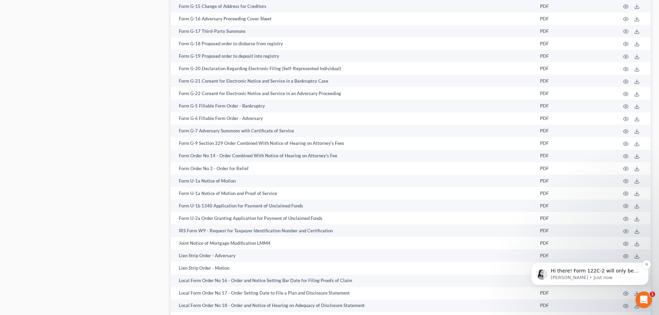
click at [568, 275] on p "Lindsey • Just now" at bounding box center [594, 278] width 89 height 6
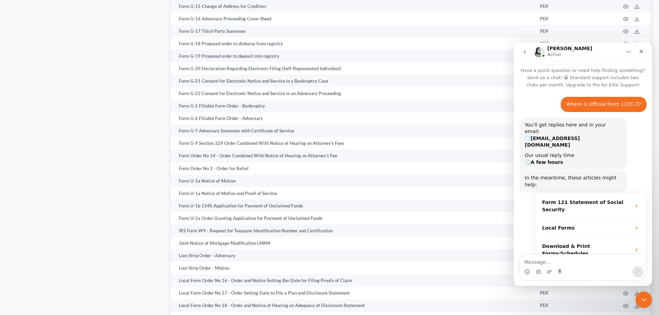
scroll to position [1, 0]
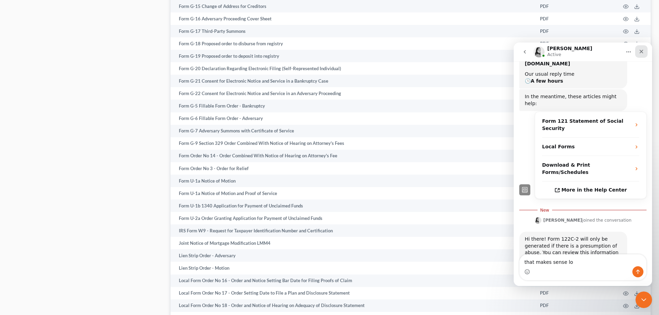
type textarea "that makes sense lol"
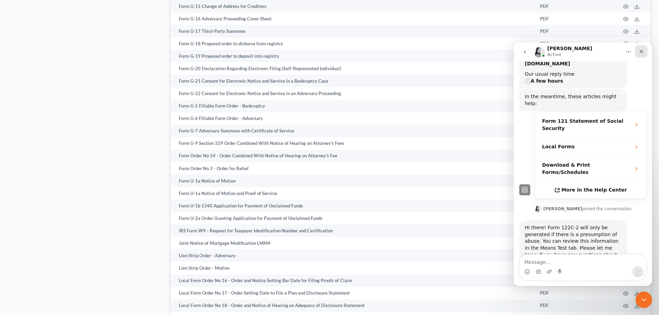
scroll to position [90, 0]
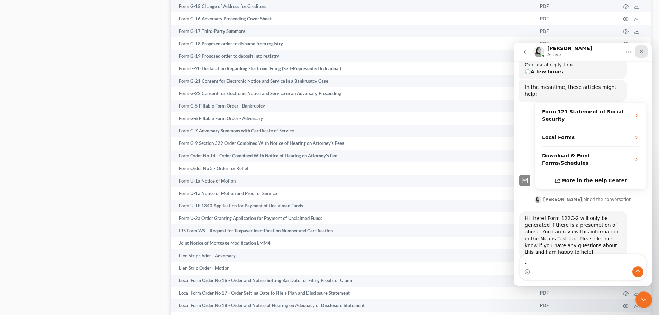
type textarea "ty"
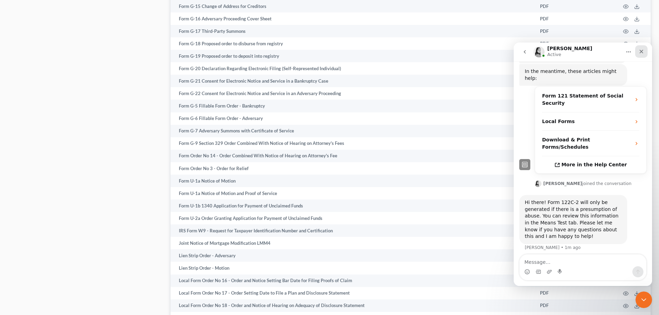
click at [640, 52] on icon "Close" at bounding box center [641, 52] width 4 height 4
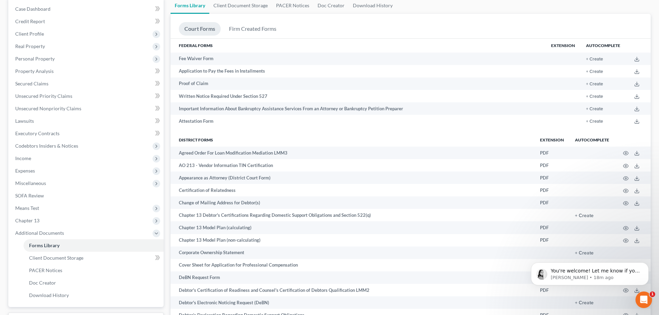
scroll to position [0, 0]
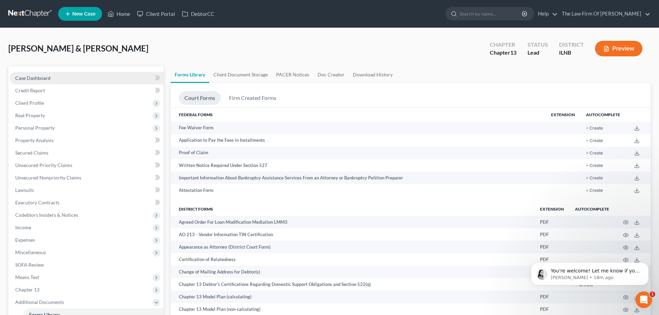
click at [34, 76] on span "Case Dashboard" at bounding box center [32, 78] width 35 height 6
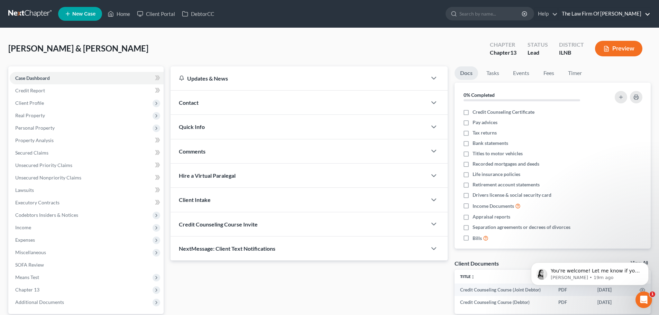
click at [568, 13] on link "The Law Firm Of [PERSON_NAME]" at bounding box center [604, 14] width 92 height 12
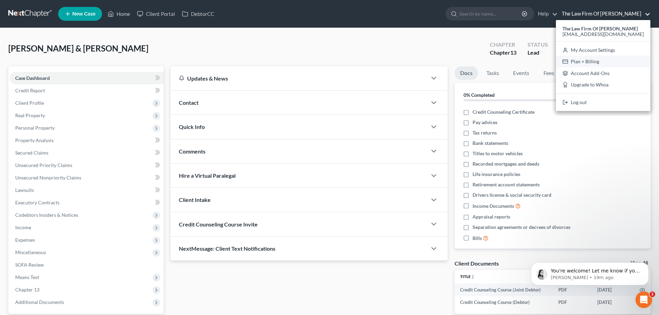
click at [583, 59] on link "Plan + Billing" at bounding box center [603, 62] width 94 height 12
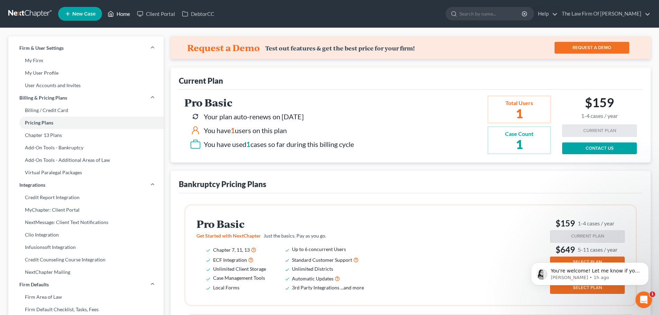
click at [124, 17] on link "Home" at bounding box center [118, 14] width 29 height 12
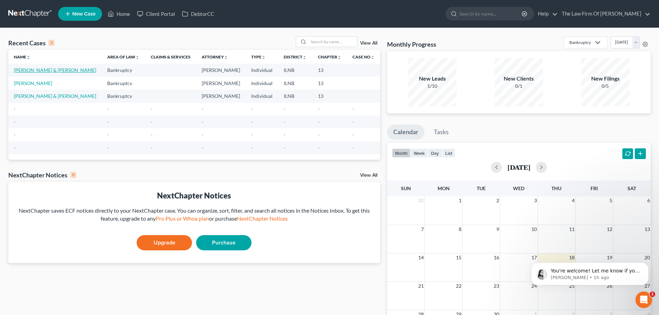
click at [51, 68] on link "[PERSON_NAME] & [PERSON_NAME]" at bounding box center [55, 70] width 82 height 6
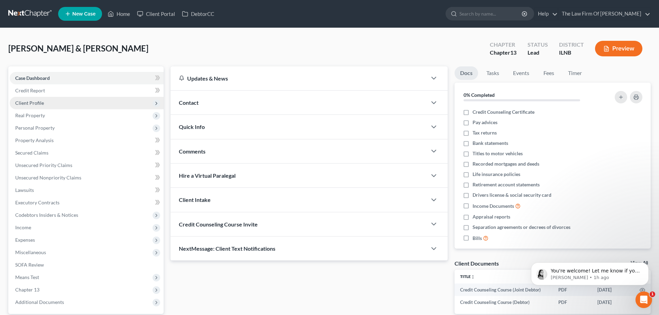
click at [49, 109] on span "Client Profile" at bounding box center [87, 103] width 154 height 12
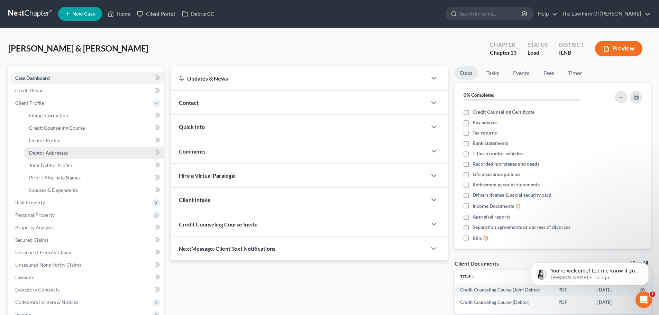
click at [50, 151] on span "Debtor Addresses" at bounding box center [48, 153] width 39 height 6
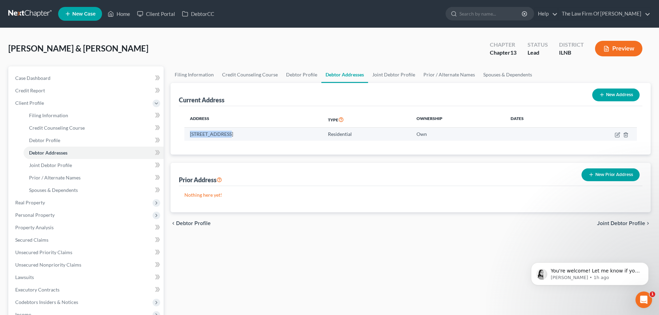
drag, startPoint x: 188, startPoint y: 135, endPoint x: 227, endPoint y: 134, distance: 38.7
click at [227, 134] on td "806 Cookane Ave, Elgin, IL 60120" at bounding box center [253, 134] width 138 height 13
copy td "806 Cookane Ave"
drag, startPoint x: 230, startPoint y: 134, endPoint x: 240, endPoint y: 134, distance: 9.7
click at [240, 134] on td "806 Cookane Ave, Elgin, IL 60120" at bounding box center [253, 134] width 138 height 13
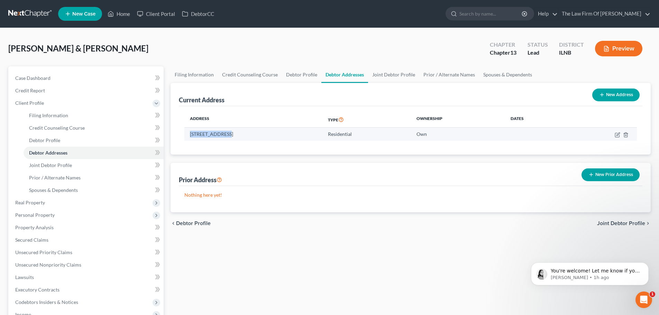
copy td "Elgin"
drag, startPoint x: 268, startPoint y: 135, endPoint x: 247, endPoint y: 136, distance: 20.8
click at [247, 136] on td "806 Cookane Ave, Elgin, IL 60120" at bounding box center [253, 134] width 138 height 13
copy td "60120"
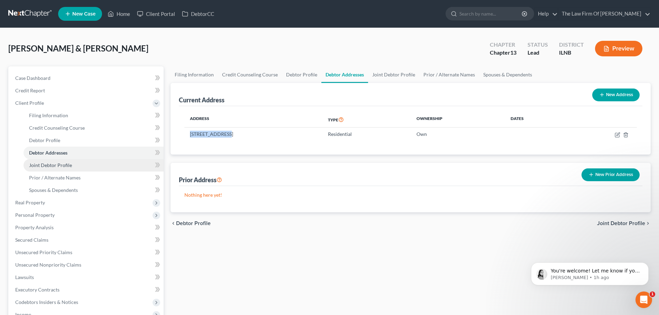
click at [61, 165] on span "Joint Debtor Profile" at bounding box center [50, 165] width 43 height 6
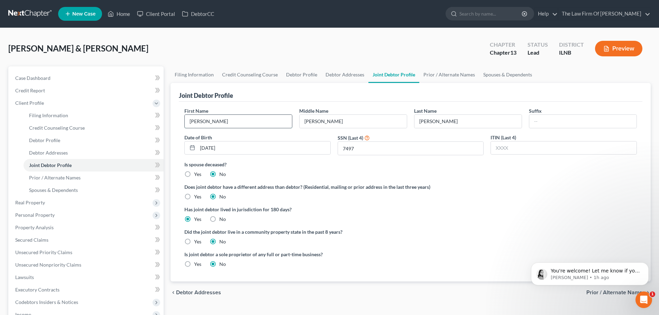
drag, startPoint x: 209, startPoint y: 123, endPoint x: 186, endPoint y: 123, distance: 23.2
click at [186, 123] on input "Shawn" at bounding box center [238, 121] width 107 height 13
drag, startPoint x: 340, startPoint y: 121, endPoint x: 256, endPoint y: 121, distance: 83.7
click at [256, 121] on div "First Name Shawn Middle Name Patrick Last Name Wojcik Suffix Date of Birth 06/0…" at bounding box center [410, 134] width 459 height 54
drag, startPoint x: 445, startPoint y: 119, endPoint x: 381, endPoint y: 118, distance: 63.3
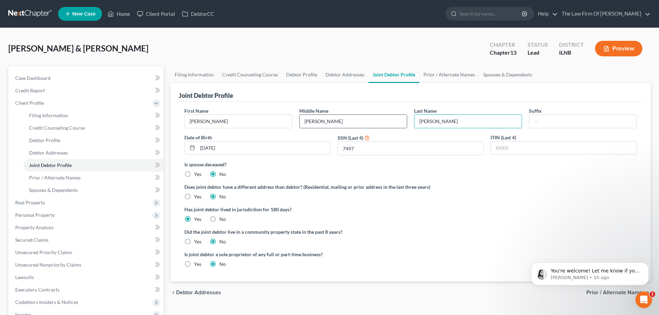
click at [381, 118] on div "First Name Shawn Middle Name Patrick Last Name Wojcik Suffix Date of Birth 06/0…" at bounding box center [410, 134] width 459 height 54
click at [39, 105] on span "Client Profile" at bounding box center [29, 103] width 29 height 6
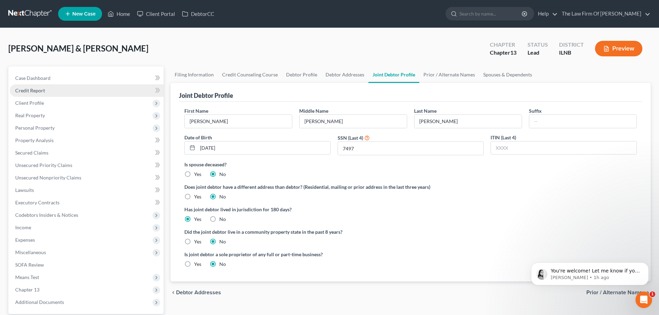
click at [52, 88] on link "Credit Report" at bounding box center [87, 90] width 154 height 12
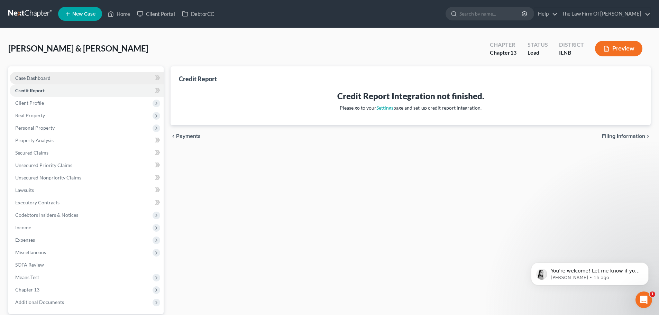
click at [47, 80] on span "Case Dashboard" at bounding box center [32, 78] width 35 height 6
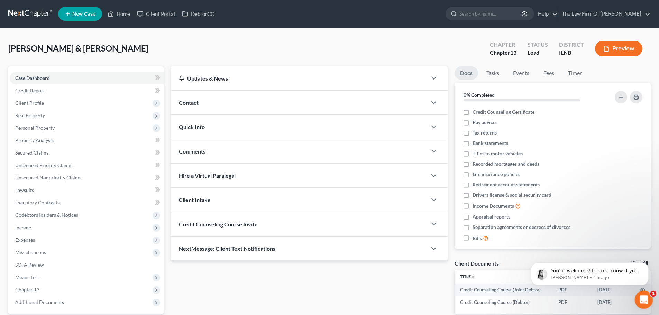
click at [642, 294] on icon "Open Intercom Messenger" at bounding box center [642, 298] width 11 height 11
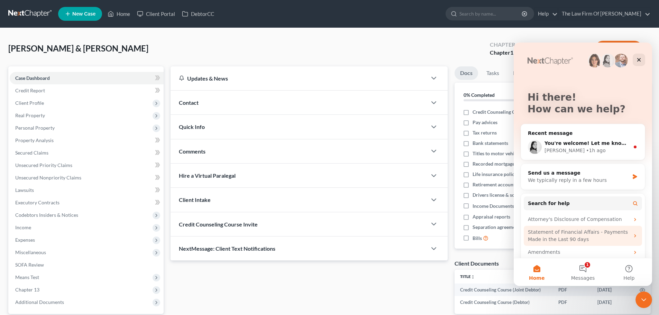
scroll to position [27, 0]
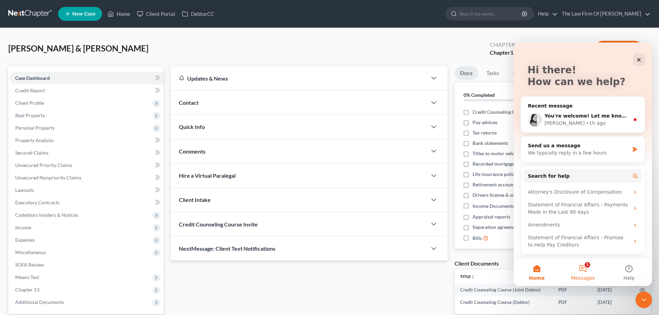
click at [583, 270] on button "1 Messages" at bounding box center [582, 272] width 46 height 28
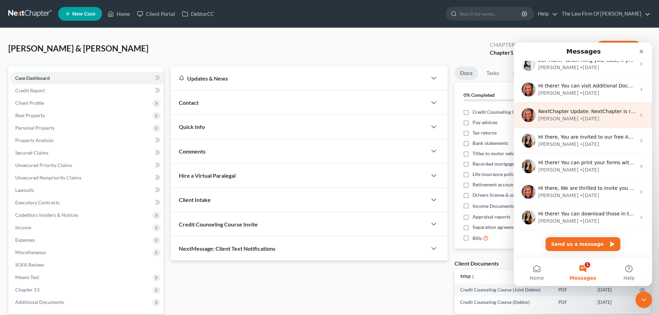
scroll to position [0, 0]
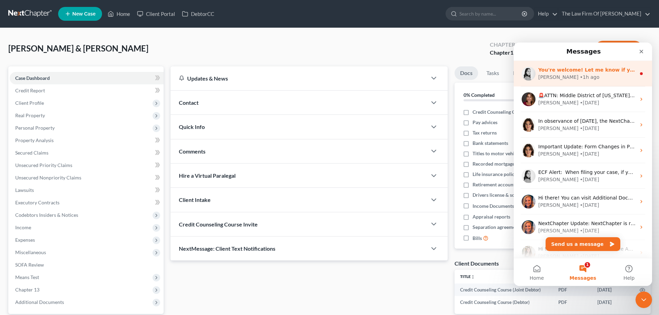
click at [578, 78] on div "Lindsey • 1h ago" at bounding box center [587, 77] width 98 height 7
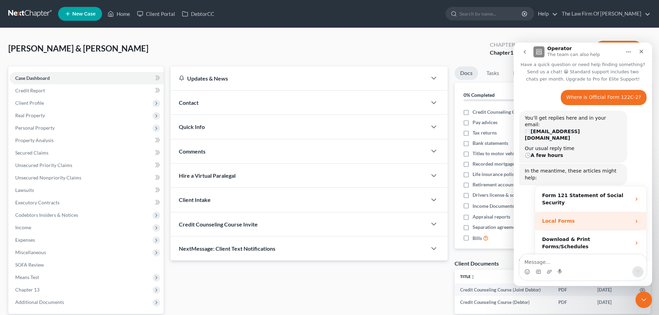
scroll to position [144, 0]
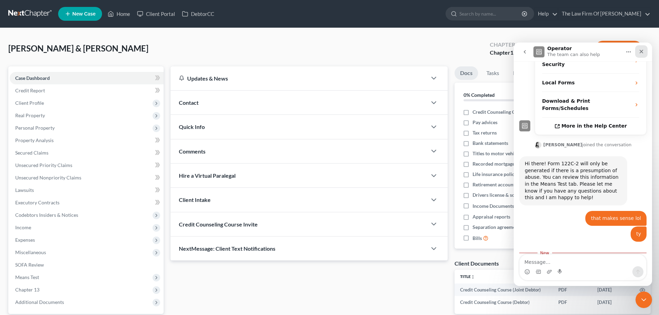
click at [640, 52] on icon "Close" at bounding box center [641, 52] width 6 height 6
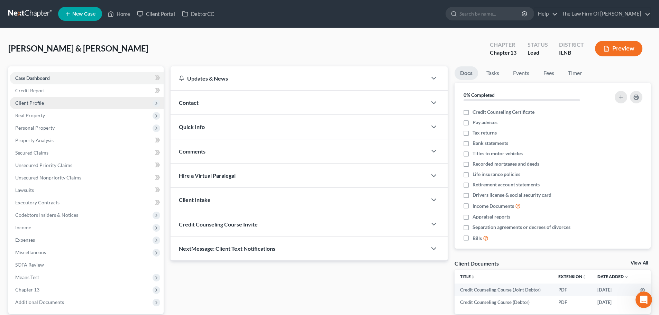
click at [30, 106] on span "Client Profile" at bounding box center [87, 103] width 154 height 12
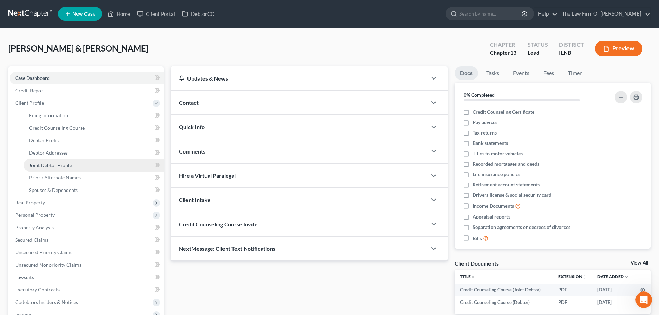
click at [51, 164] on span "Joint Debtor Profile" at bounding box center [50, 165] width 43 height 6
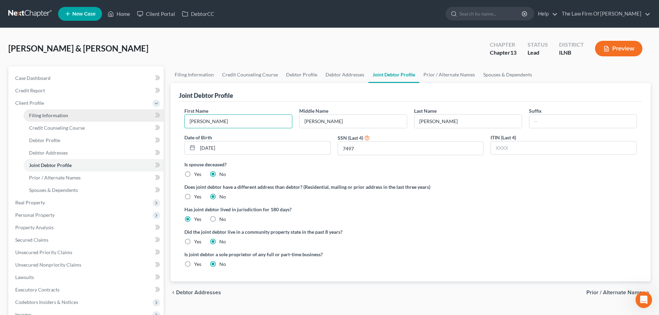
drag, startPoint x: 219, startPoint y: 123, endPoint x: 143, endPoint y: 120, distance: 75.5
click at [143, 120] on div "Petition Navigation Case Dashboard Payments Invoices Payments Payments Credit R…" at bounding box center [329, 253] width 649 height 374
drag, startPoint x: 343, startPoint y: 122, endPoint x: 264, endPoint y: 121, distance: 78.5
click at [264, 121] on div "First Name Shawn Middle Name Patrick Last Name Wojcik Suffix Date of Birth 06/0…" at bounding box center [410, 134] width 459 height 54
drag, startPoint x: 445, startPoint y: 120, endPoint x: 378, endPoint y: 120, distance: 67.8
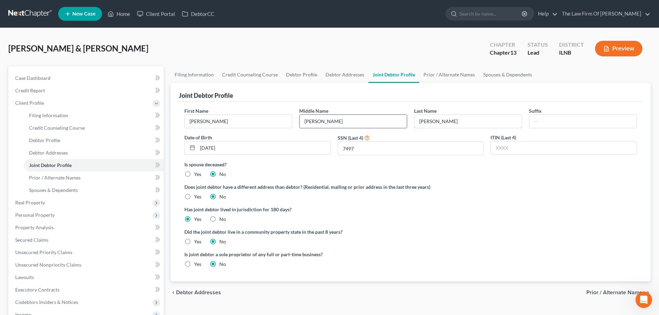
click at [378, 120] on div "First Name Shawn Middle Name Patrick Last Name Wojcik Suffix Date of Birth 06/0…" at bounding box center [410, 134] width 459 height 54
click at [45, 80] on span "Case Dashboard" at bounding box center [32, 78] width 35 height 6
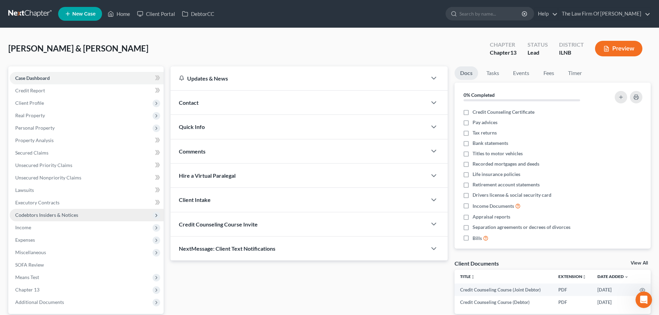
scroll to position [65, 0]
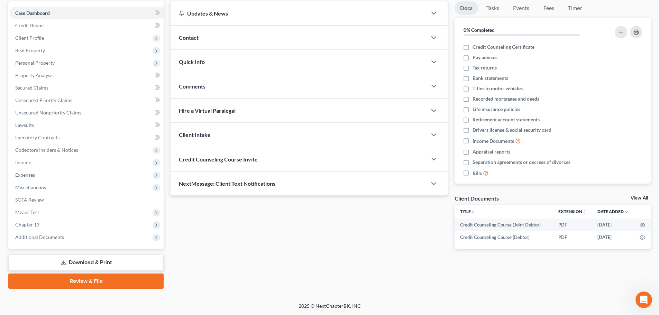
click at [109, 263] on link "Download & Print" at bounding box center [85, 262] width 155 height 16
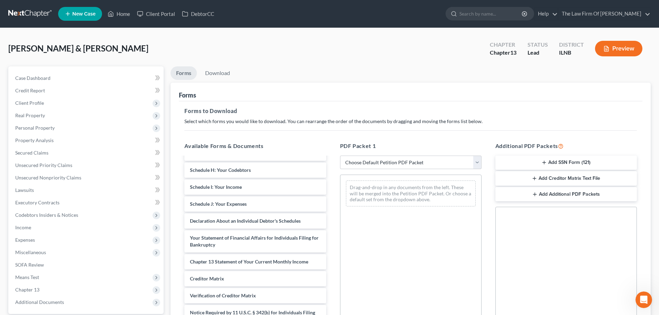
scroll to position [69, 0]
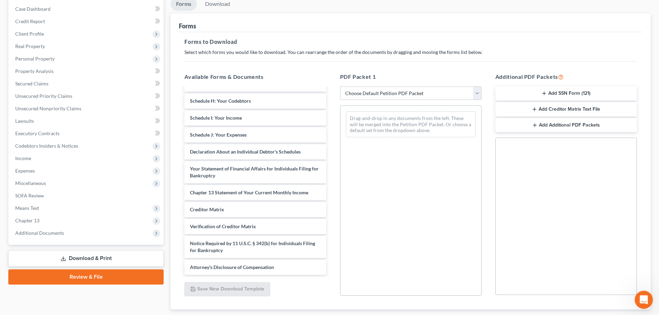
click at [640, 295] on icon "Open Intercom Messenger" at bounding box center [642, 298] width 11 height 11
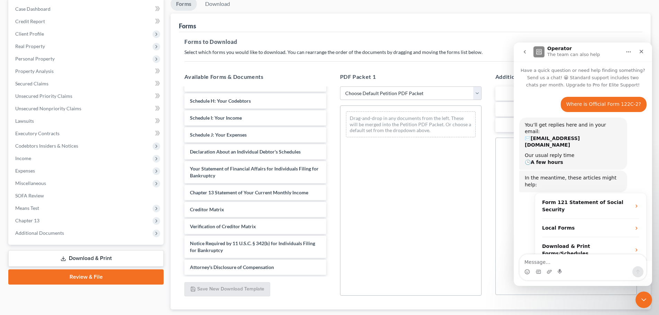
scroll to position [133, 0]
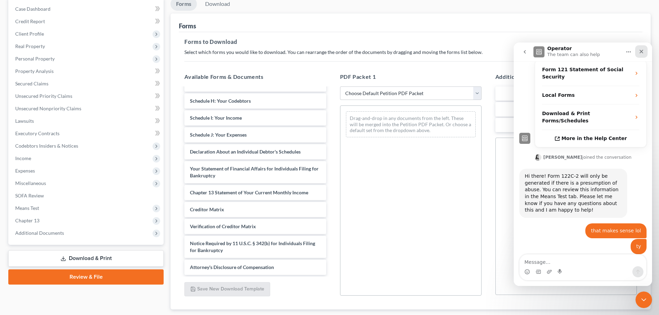
drag, startPoint x: 641, startPoint y: 52, endPoint x: 1092, endPoint y: 118, distance: 456.0
click at [641, 52] on icon "Close" at bounding box center [641, 52] width 6 height 6
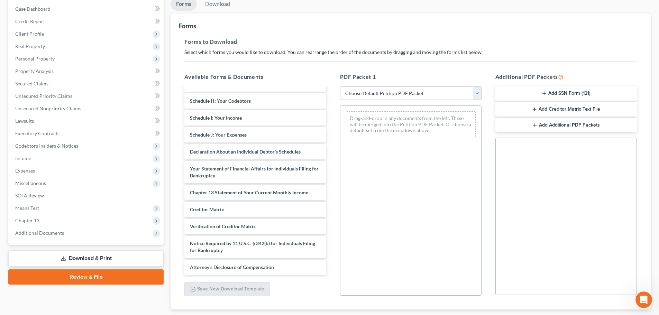
scroll to position [104, 0]
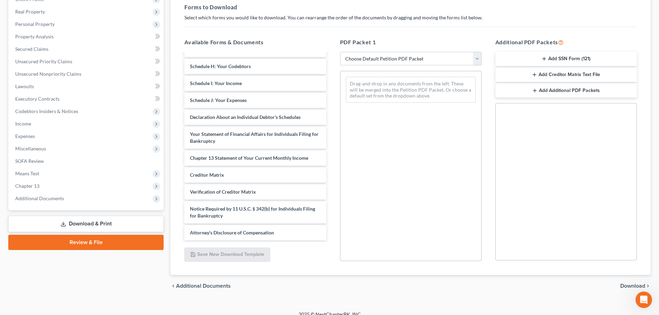
click at [104, 220] on link "Download & Print" at bounding box center [85, 224] width 155 height 16
click at [96, 221] on link "Download & Print" at bounding box center [85, 224] width 155 height 16
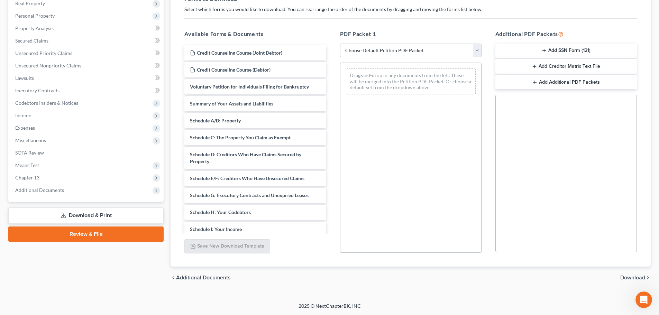
scroll to position [0, 0]
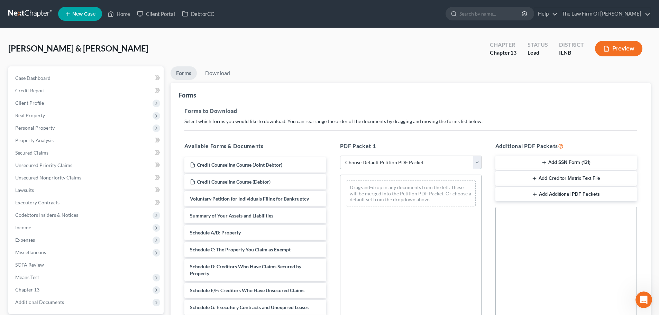
click at [406, 166] on select "Choose Default Petition PDF Packet Complete Bankruptcy Petition (all forms and …" at bounding box center [410, 163] width 141 height 14
select select "0"
click at [340, 156] on select "Choose Default Petition PDF Packet Complete Bankruptcy Petition (all forms and …" at bounding box center [410, 163] width 141 height 14
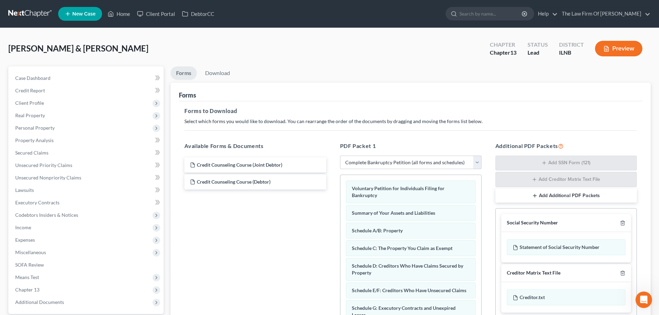
click at [613, 55] on button "Preview" at bounding box center [618, 49] width 47 height 16
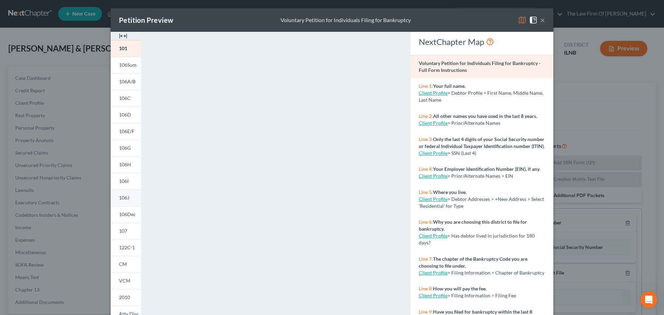
click at [127, 198] on link "106J" at bounding box center [126, 197] width 30 height 17
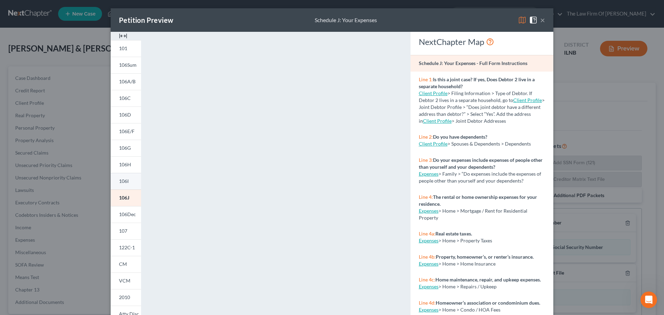
click at [121, 180] on span "106I" at bounding box center [124, 181] width 10 height 6
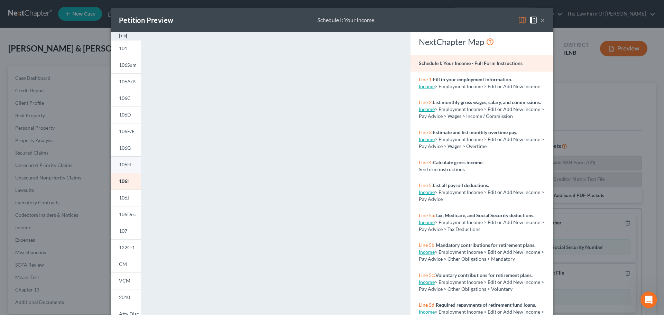
click at [122, 164] on span "106H" at bounding box center [125, 164] width 12 height 6
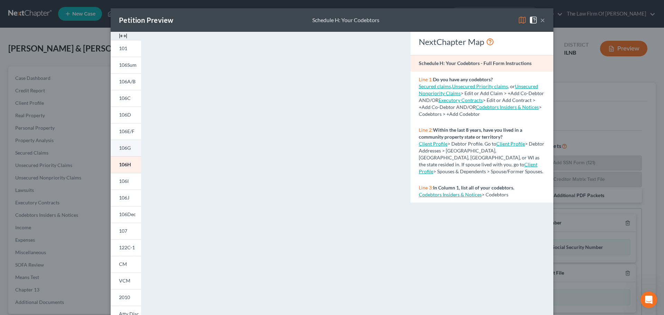
click at [124, 147] on span "106G" at bounding box center [125, 148] width 12 height 6
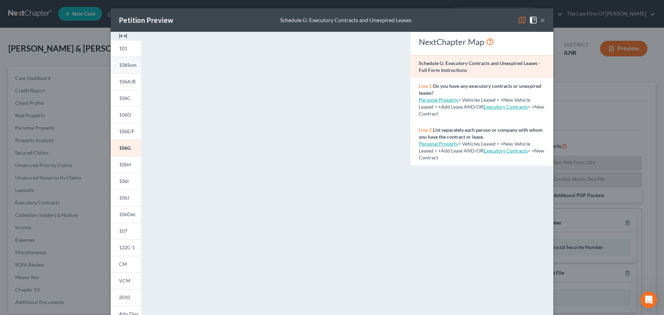
click at [125, 67] on span "106Sum" at bounding box center [128, 65] width 18 height 6
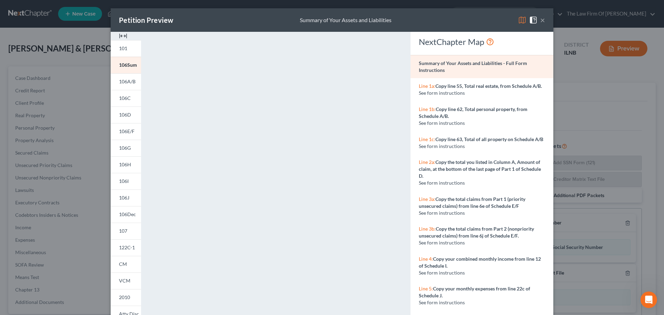
click at [540, 21] on button "×" at bounding box center [542, 20] width 5 height 8
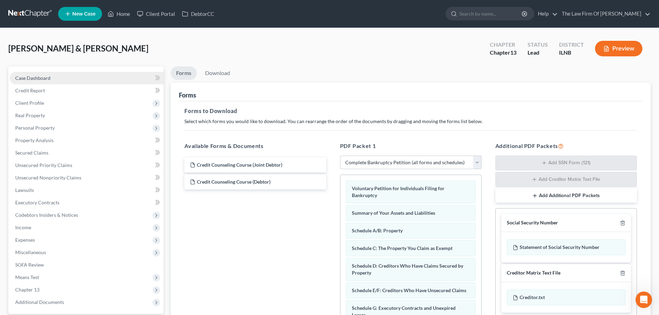
click at [48, 76] on span "Case Dashboard" at bounding box center [32, 78] width 35 height 6
